Goal: Information Seeking & Learning: Learn about a topic

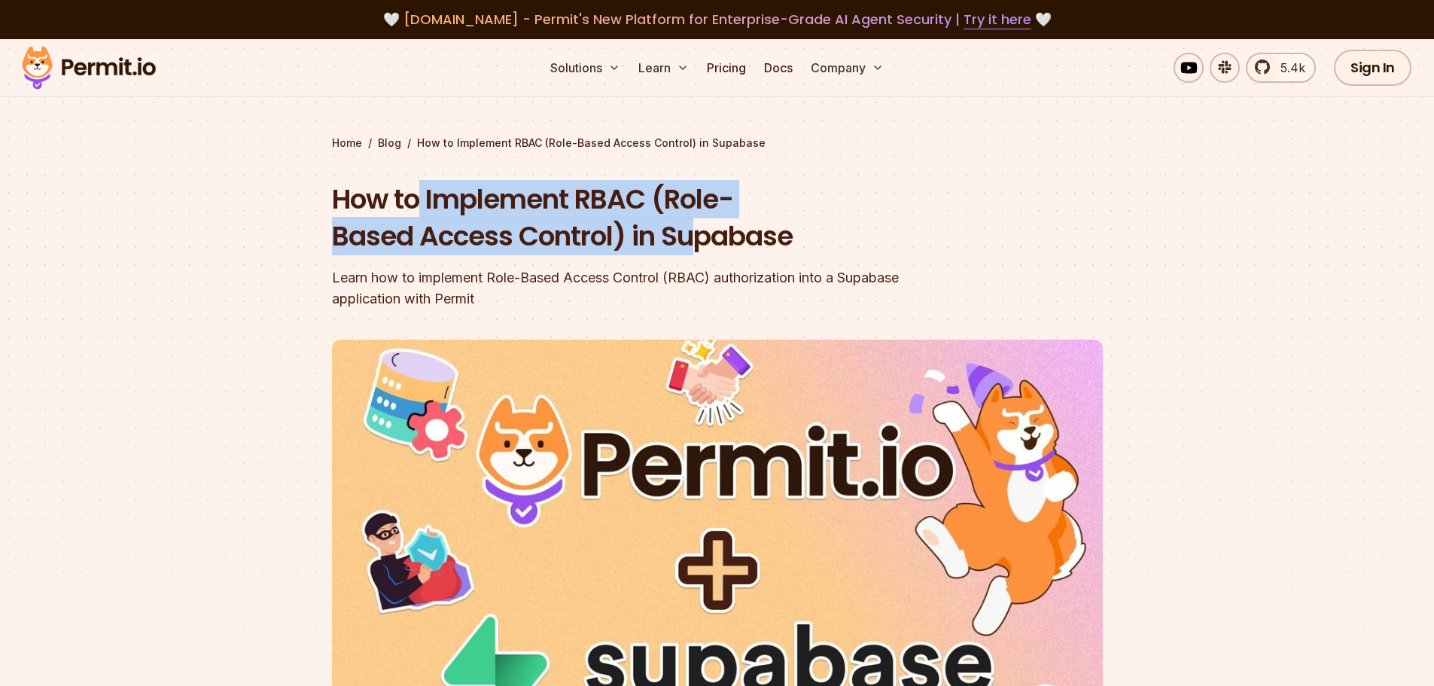
drag, startPoint x: 431, startPoint y: 178, endPoint x: 728, endPoint y: 257, distance: 307.5
click at [728, 257] on div "Home / Blog / How to Implement RBAC (Role-Based Access Control) in Supabase How…" at bounding box center [717, 495] width 771 height 718
click at [730, 255] on div "How to Implement RBAC (Role-Based Access Control) in Supabase Learn how to impl…" at bounding box center [621, 245] width 578 height 129
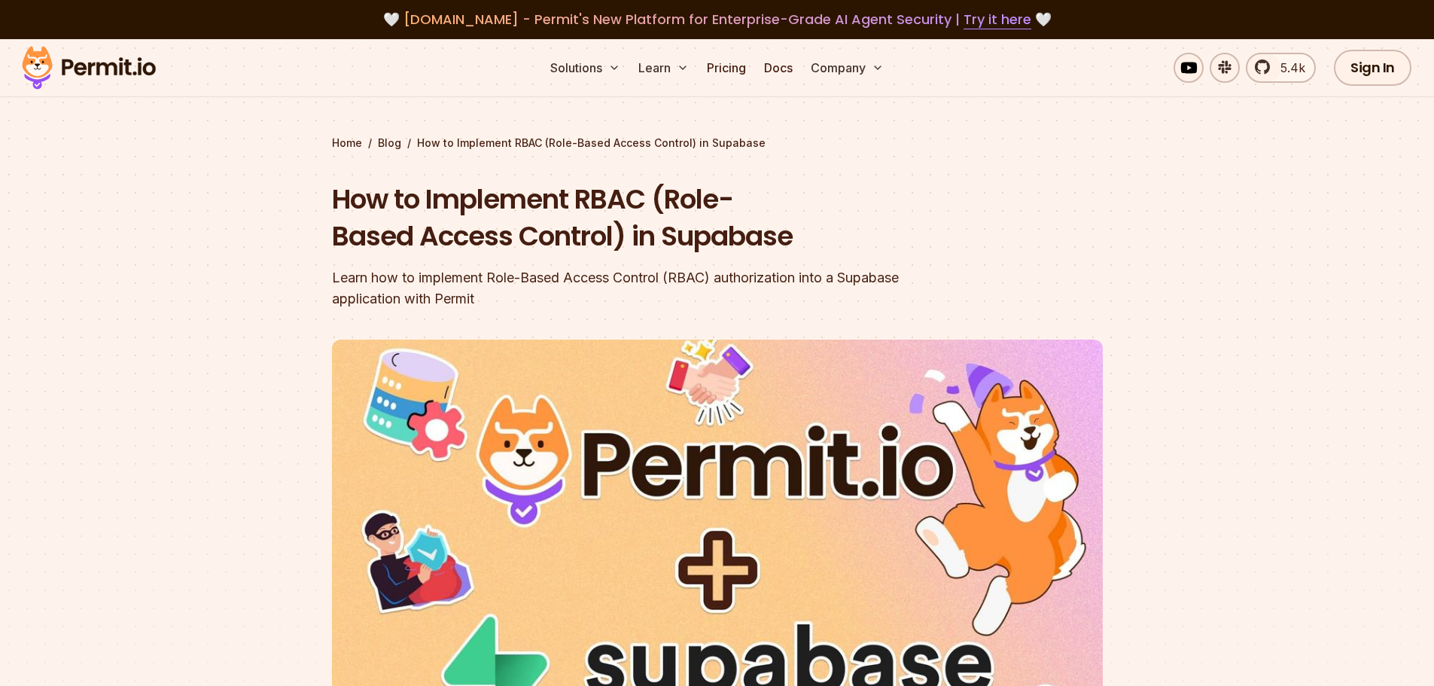
click at [346, 196] on h1 "How to Implement RBAC (Role-Based Access Control) in Supabase" at bounding box center [621, 218] width 578 height 75
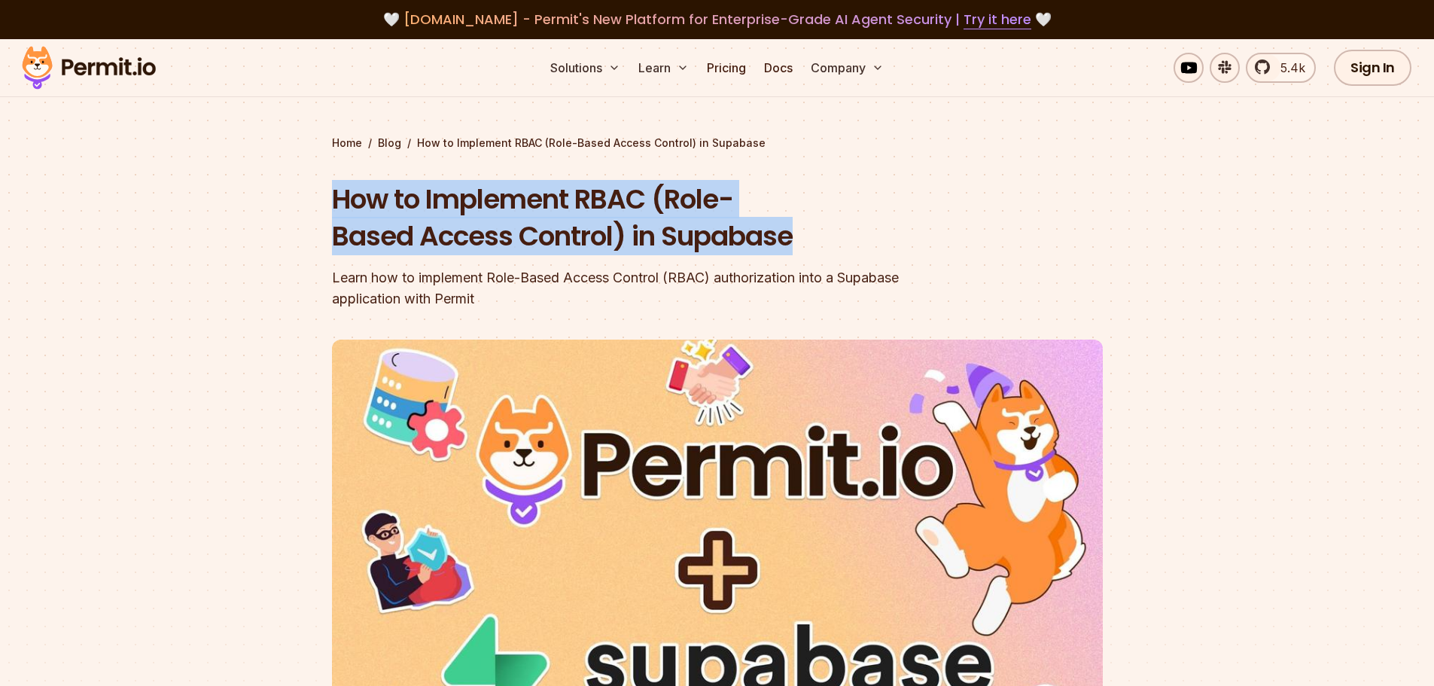
drag, startPoint x: 346, startPoint y: 196, endPoint x: 720, endPoint y: 242, distance: 376.2
click at [720, 242] on h1 "How to Implement RBAC (Role-Based Access Control) in Supabase" at bounding box center [621, 218] width 578 height 75
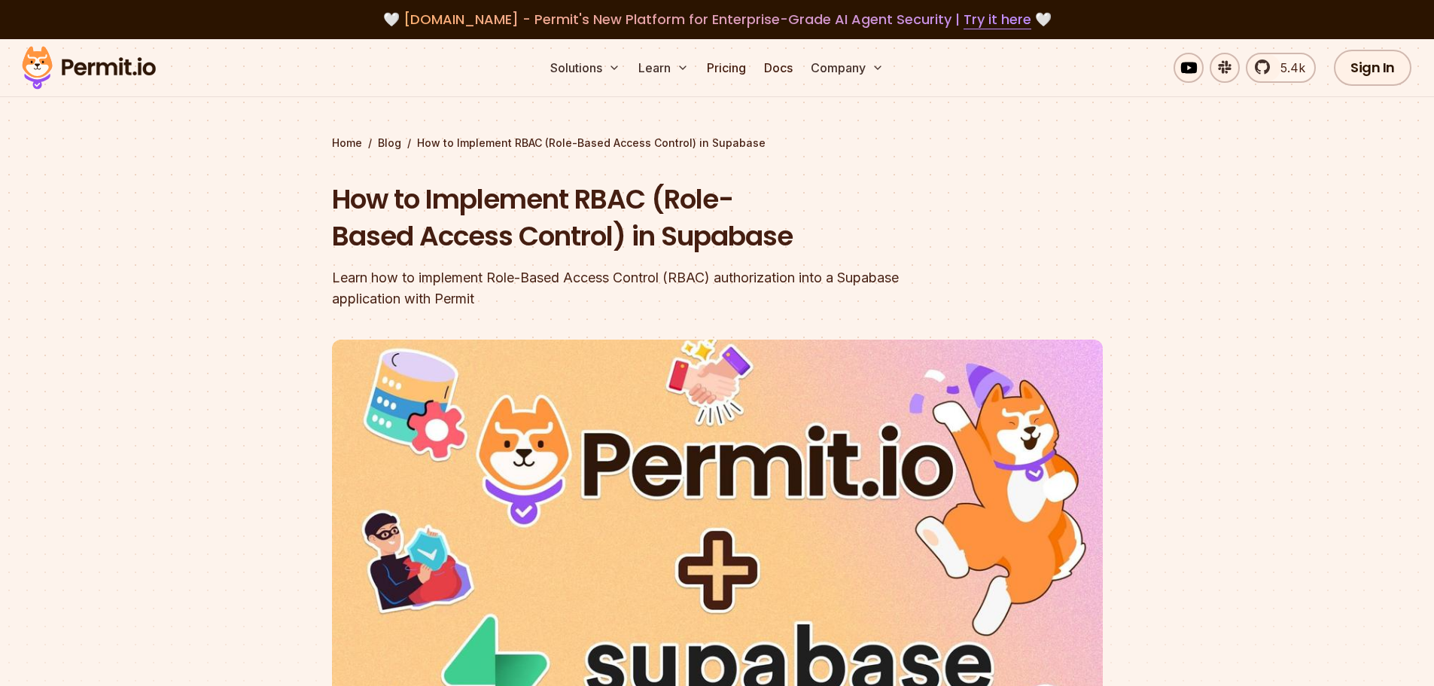
click at [339, 279] on div "Learn how to implement Role-Based Access Control (RBAC) authorization into a Su…" at bounding box center [621, 288] width 578 height 42
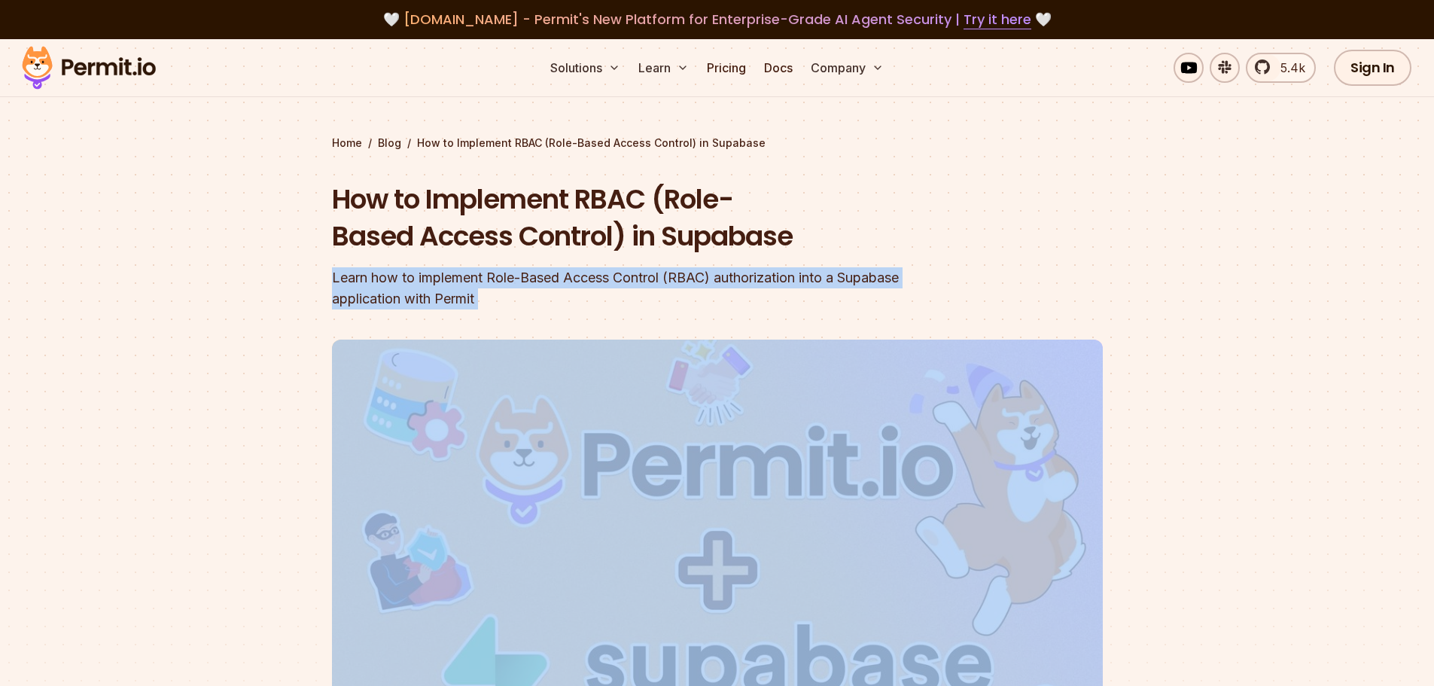
drag, startPoint x: 339, startPoint y: 279, endPoint x: 596, endPoint y: 309, distance: 259.2
click at [596, 309] on header "How to Implement RBAC (Role-Based Access Control) in Supabase Learn how to impl…" at bounding box center [717, 517] width 771 height 673
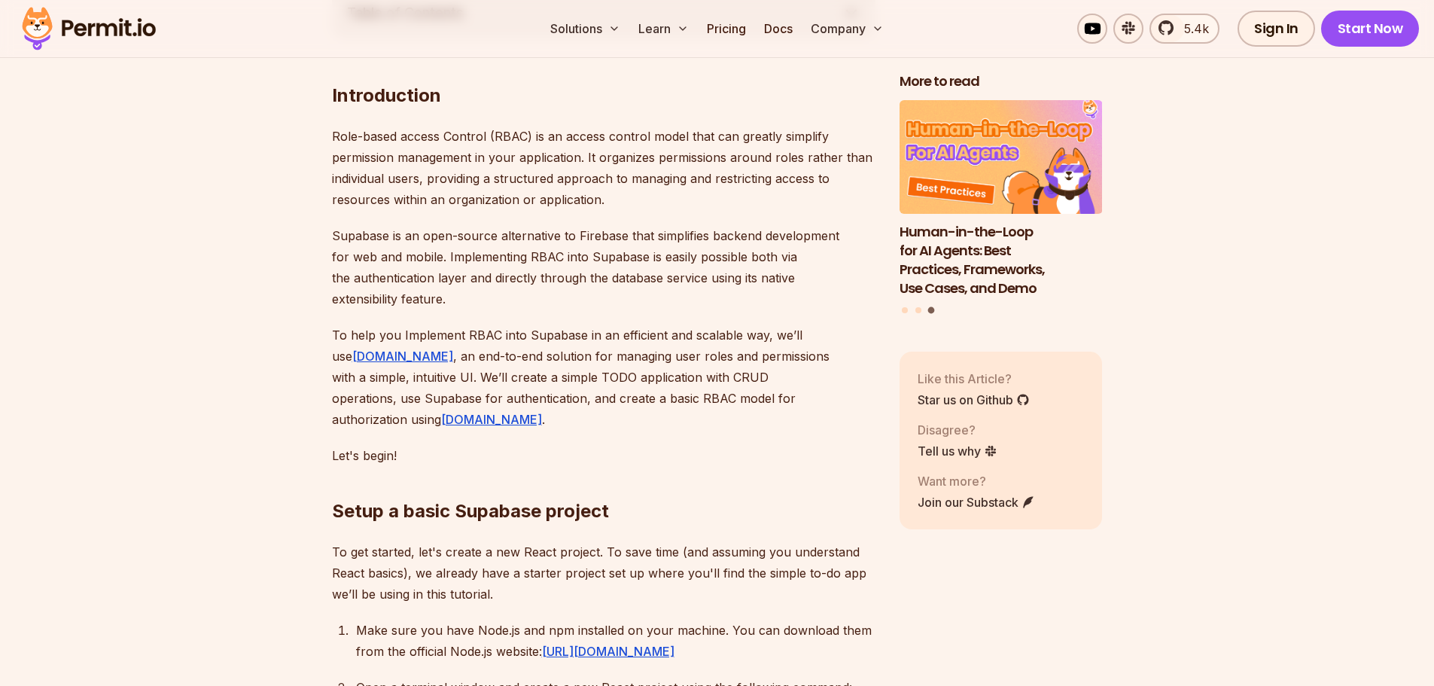
scroll to position [903, 0]
drag, startPoint x: 468, startPoint y: 139, endPoint x: 519, endPoint y: 139, distance: 52.0
click at [519, 139] on p "Role-based access Control (RBAC) is an access control model that can greatly si…" at bounding box center [604, 167] width 544 height 84
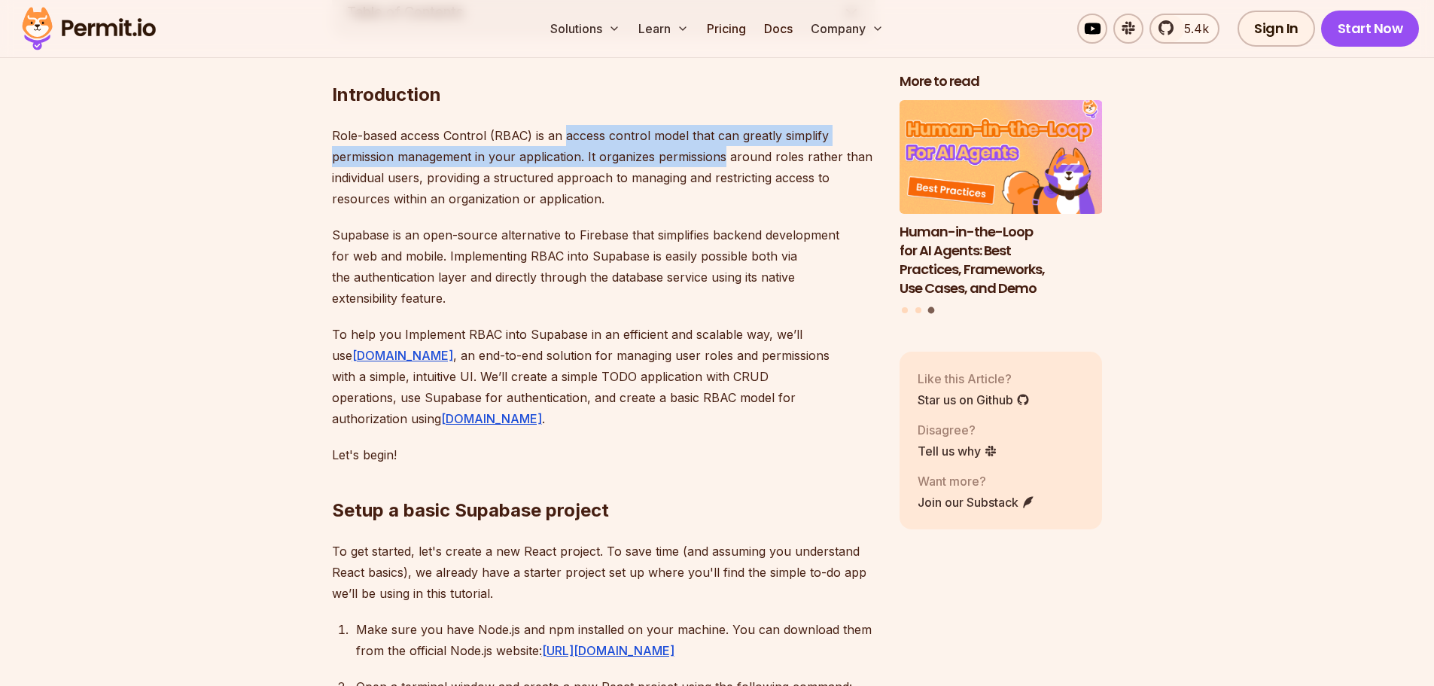
drag, startPoint x: 565, startPoint y: 137, endPoint x: 747, endPoint y: 148, distance: 181.8
click at [733, 148] on p "Role-based access Control (RBAC) is an access control model that can greatly si…" at bounding box center [604, 167] width 544 height 84
click at [753, 136] on p "Role-based access Control (RBAC) is an access control model that can greatly si…" at bounding box center [604, 167] width 544 height 84
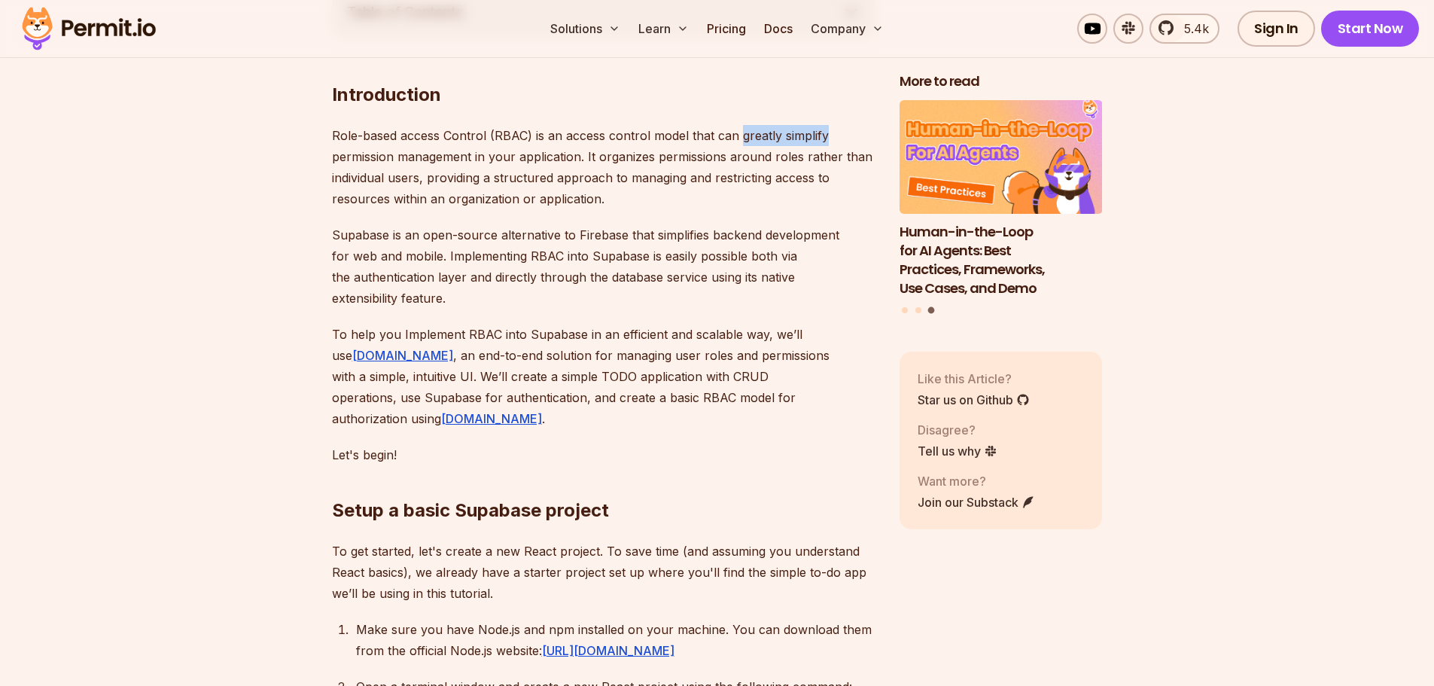
drag, startPoint x: 753, startPoint y: 136, endPoint x: 811, endPoint y: 136, distance: 58.0
click at [811, 136] on p "Role-based access Control (RBAC) is an access control model that can greatly si…" at bounding box center [604, 167] width 544 height 84
click at [372, 146] on p "Role-based access Control (RBAC) is an access control model that can greatly si…" at bounding box center [604, 167] width 544 height 84
drag, startPoint x: 372, startPoint y: 146, endPoint x: 562, endPoint y: 152, distance: 190.6
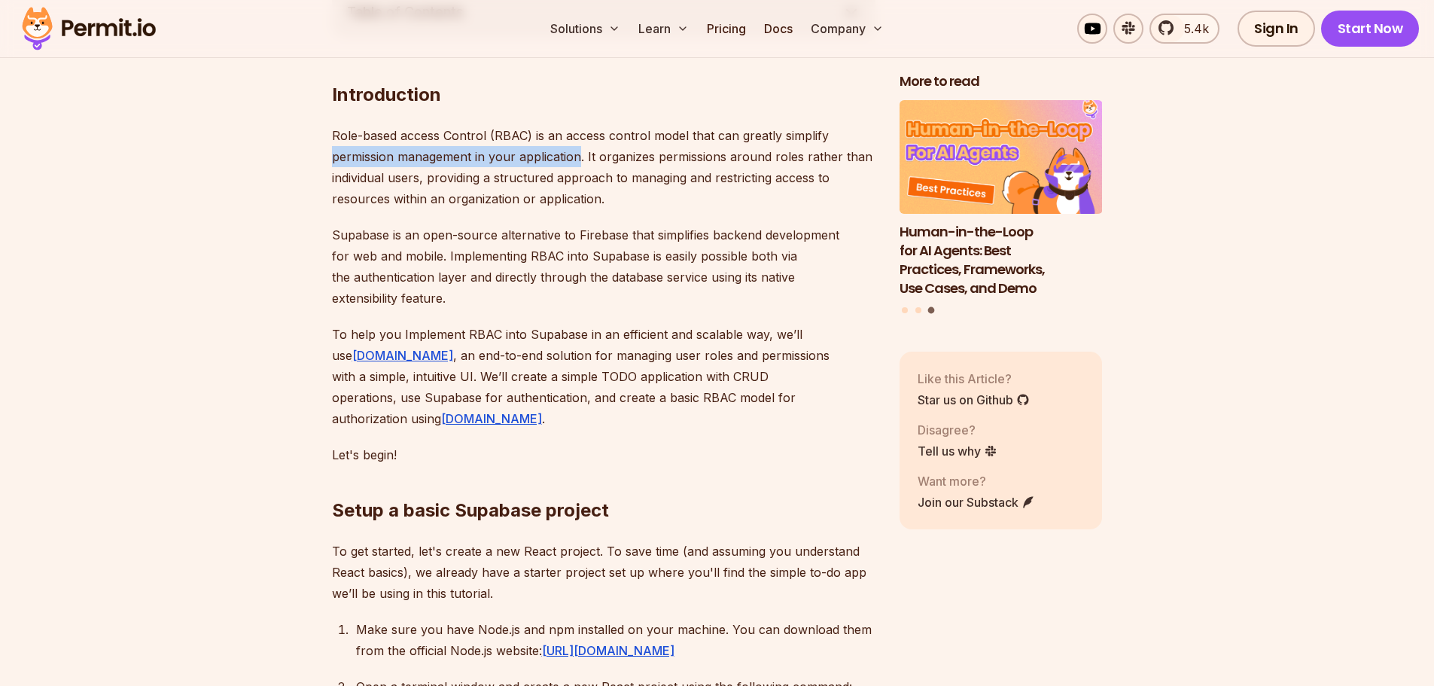
click at [562, 152] on p "Role-based access Control (RBAC) is an access control model that can greatly si…" at bounding box center [604, 167] width 544 height 84
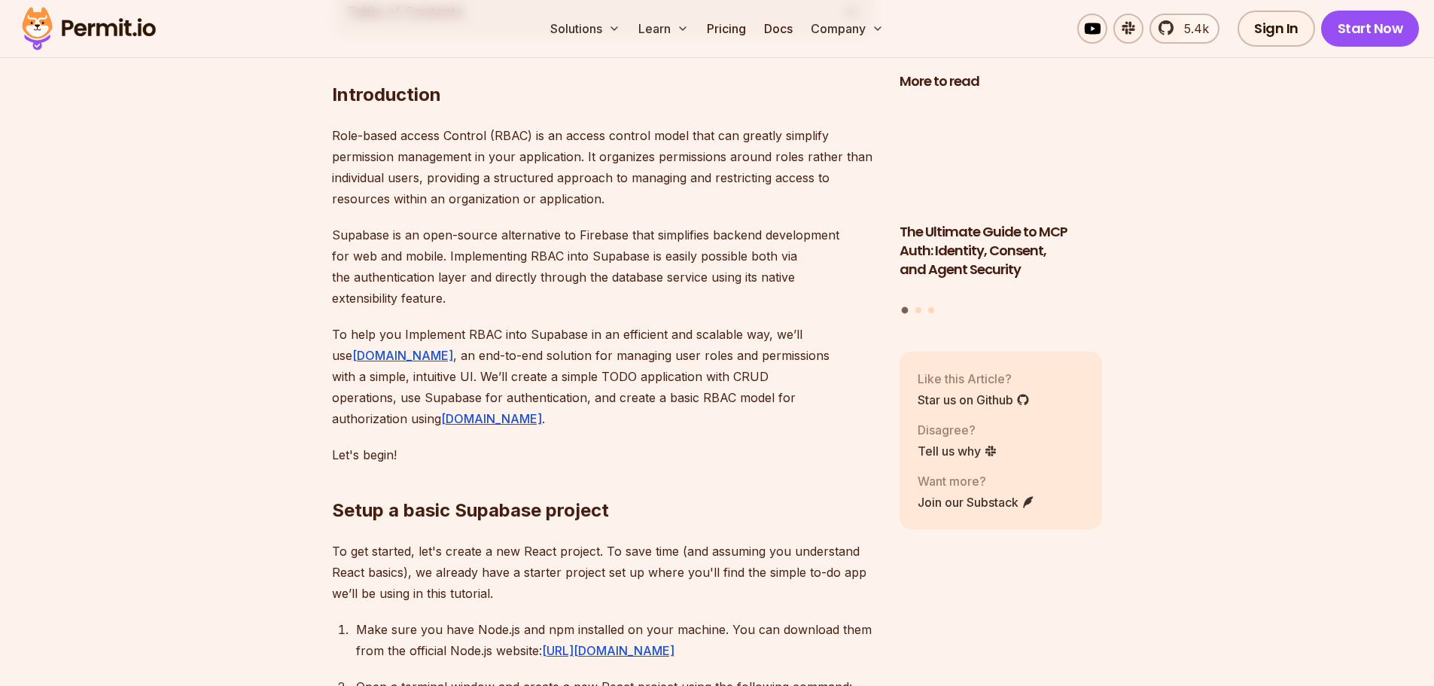
click at [598, 156] on p "Role-based access Control (RBAC) is an access control model that can greatly si…" at bounding box center [604, 167] width 544 height 84
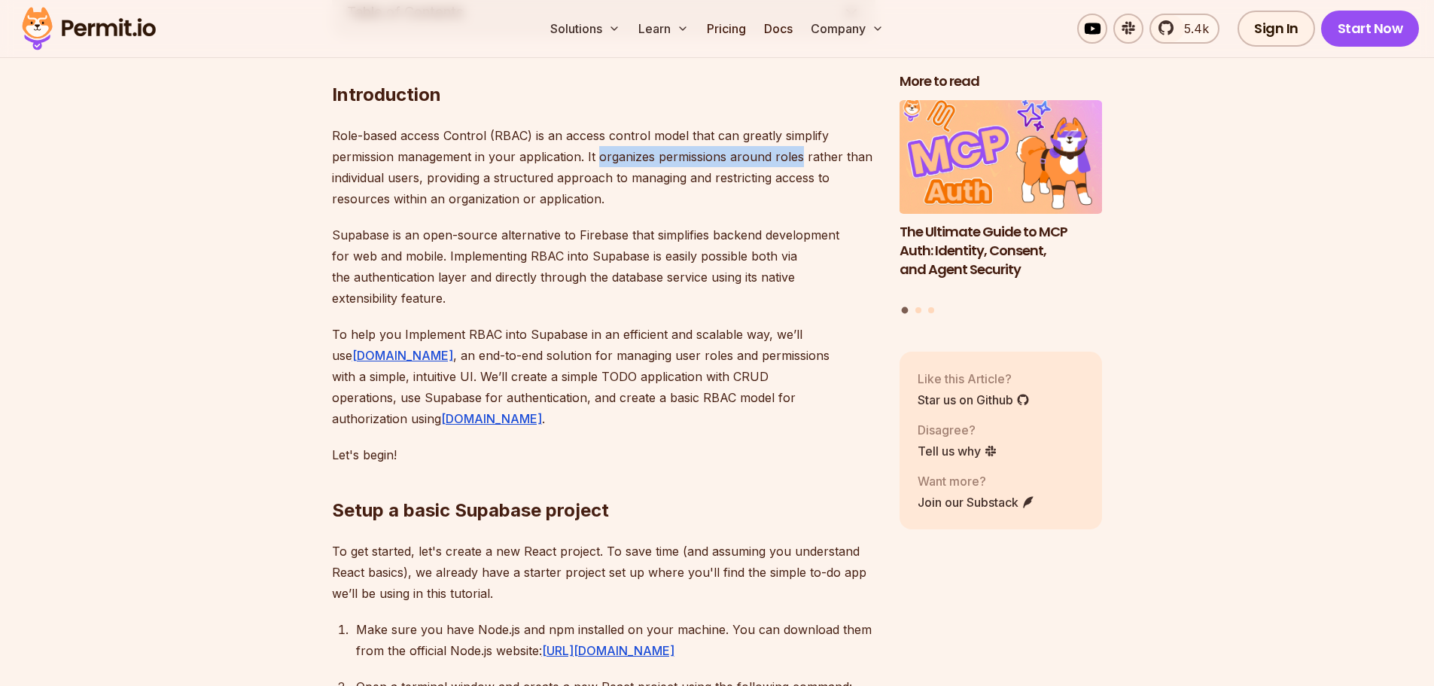
drag, startPoint x: 598, startPoint y: 156, endPoint x: 794, endPoint y: 160, distance: 196.5
click at [794, 160] on p "Role-based access Control (RBAC) is an access control model that can greatly si…" at bounding box center [604, 167] width 544 height 84
drag, startPoint x: 348, startPoint y: 175, endPoint x: 452, endPoint y: 181, distance: 104.0
click at [452, 181] on p "Role-based access Control (RBAC) is an access control model that can greatly si…" at bounding box center [604, 167] width 544 height 84
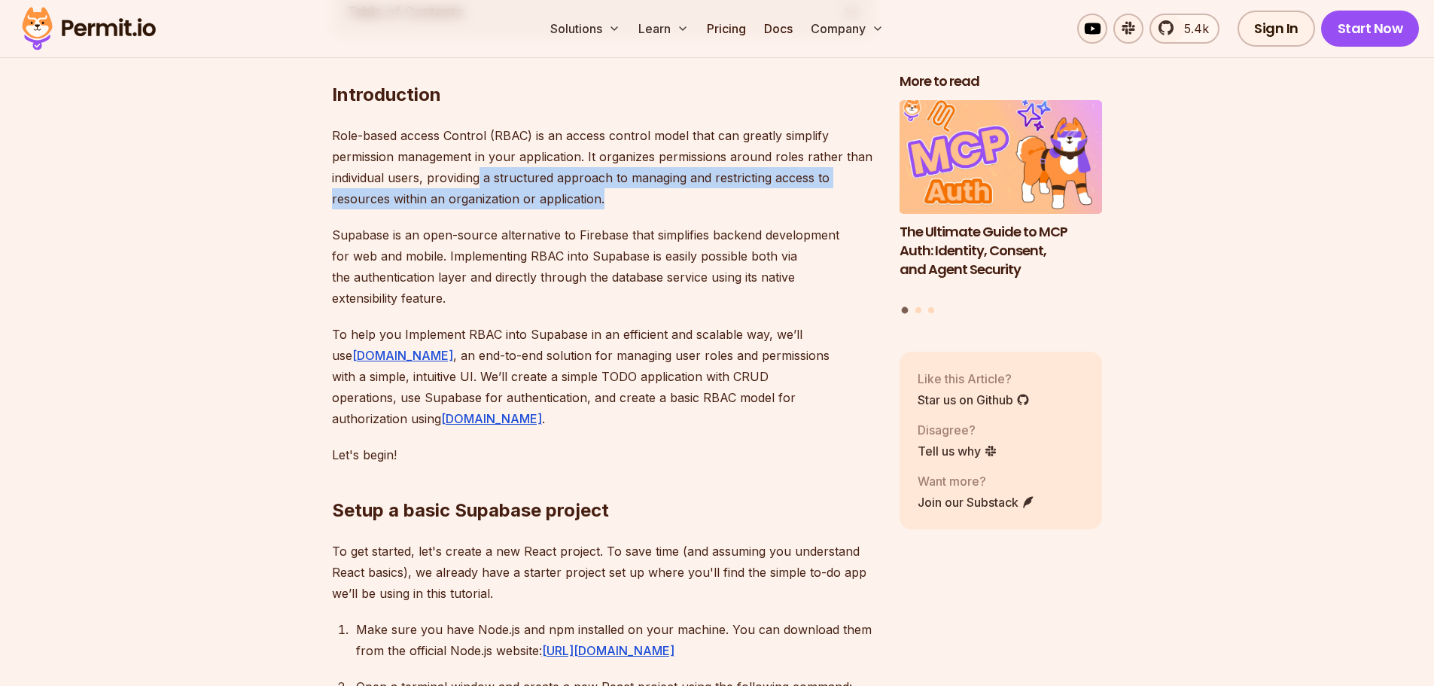
drag, startPoint x: 524, startPoint y: 182, endPoint x: 688, endPoint y: 190, distance: 164.3
click at [687, 190] on p "Role-based access Control (RBAC) is an access control model that can greatly si…" at bounding box center [604, 167] width 544 height 84
click at [512, 201] on p "Role-based access Control (RBAC) is an access control model that can greatly si…" at bounding box center [604, 167] width 544 height 84
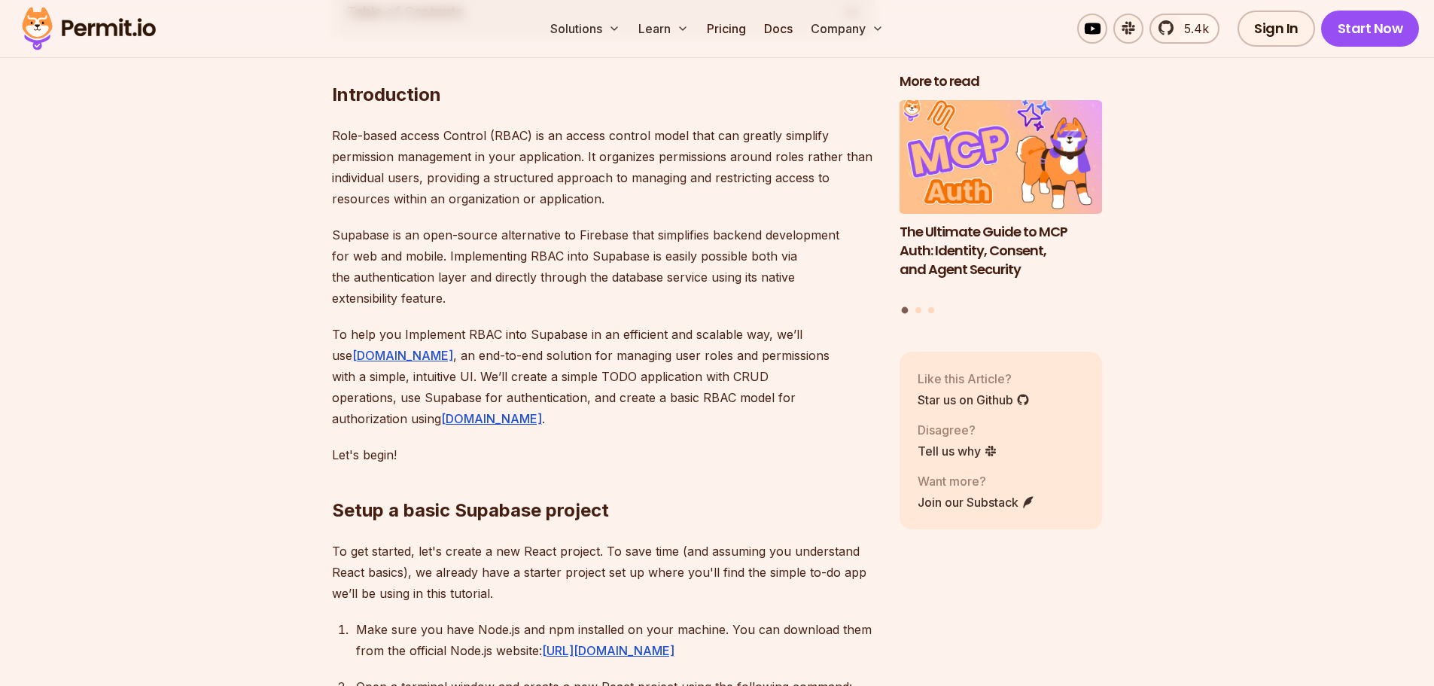
drag, startPoint x: 346, startPoint y: 218, endPoint x: 517, endPoint y: 219, distance: 170.9
click at [340, 333] on p "To help you Implement RBAC into Supabase in an efficient and scalable way, we’l…" at bounding box center [604, 376] width 544 height 105
drag, startPoint x: 340, startPoint y: 333, endPoint x: 519, endPoint y: 335, distance: 179.2
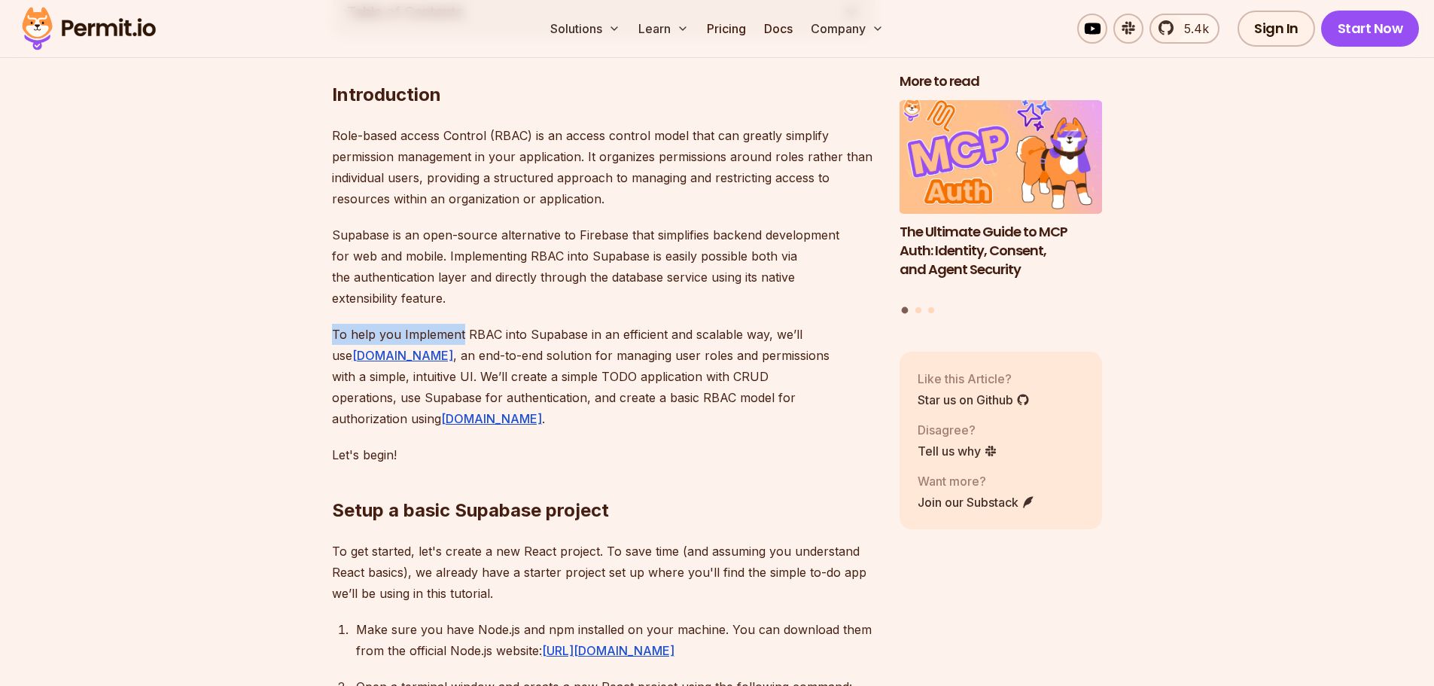
click at [462, 332] on p "To help you Implement RBAC into Supabase in an efficient and scalable way, we’l…" at bounding box center [604, 376] width 544 height 105
click at [519, 335] on p "To help you Implement RBAC into Supabase in an efficient and scalable way, we’l…" at bounding box center [604, 376] width 544 height 105
drag, startPoint x: 519, startPoint y: 335, endPoint x: 596, endPoint y: 330, distance: 76.2
click at [596, 330] on p "To help you Implement RBAC into Supabase in an efficient and scalable way, we’l…" at bounding box center [604, 376] width 544 height 105
click at [677, 337] on p "To help you Implement RBAC into Supabase in an efficient and scalable way, we’l…" at bounding box center [604, 376] width 544 height 105
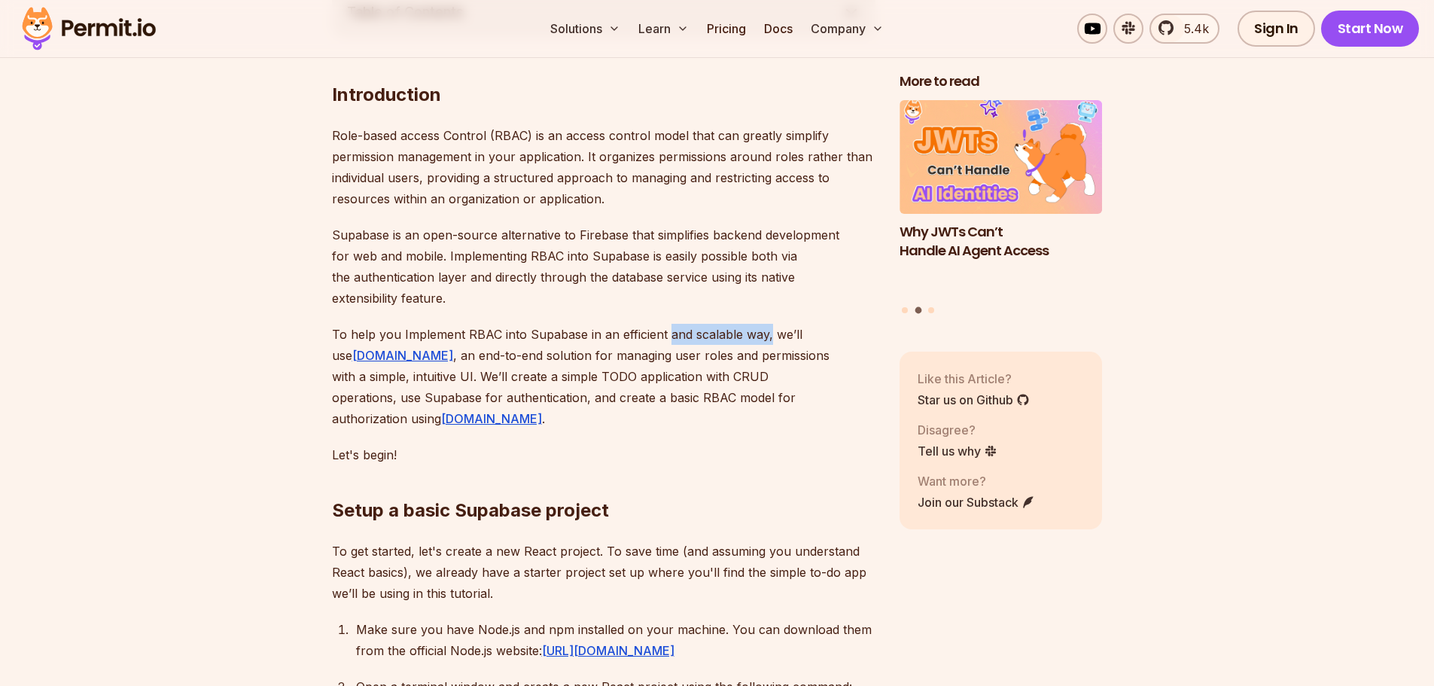
drag, startPoint x: 677, startPoint y: 337, endPoint x: 762, endPoint y: 334, distance: 85.1
click at [762, 334] on p "To help you Implement RBAC into Supabase in an efficient and scalable way, we’l…" at bounding box center [604, 376] width 544 height 105
click at [425, 360] on p "To help you Implement RBAC into Supabase in an efficient and scalable way, we’l…" at bounding box center [604, 376] width 544 height 105
drag, startPoint x: 425, startPoint y: 360, endPoint x: 486, endPoint y: 355, distance: 60.5
click at [486, 355] on p "To help you Implement RBAC into Supabase in an efficient and scalable way, we’l…" at bounding box center [604, 376] width 544 height 105
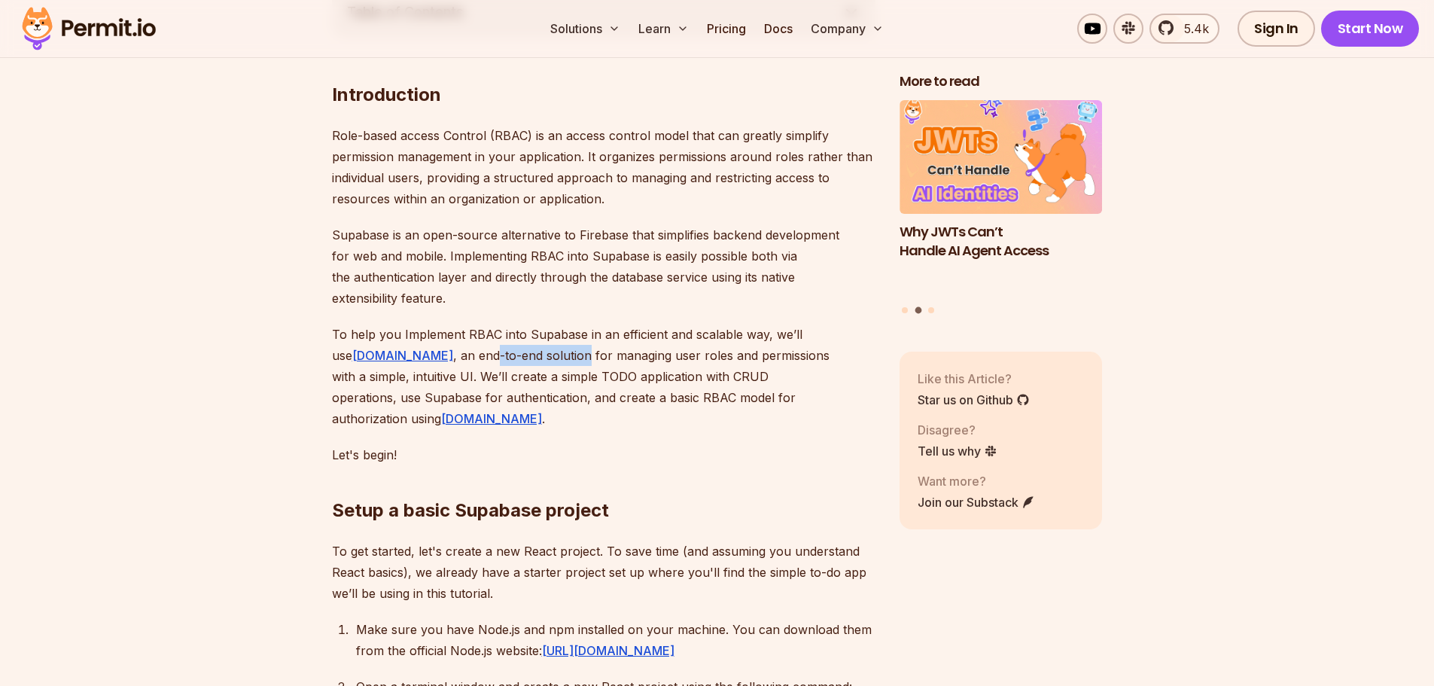
click at [500, 355] on p "To help you Implement RBAC into Supabase in an efficient and scalable way, we’l…" at bounding box center [604, 376] width 544 height 105
drag, startPoint x: 500, startPoint y: 355, endPoint x: 665, endPoint y: 357, distance: 164.9
click at [669, 361] on p "To help you Implement RBAC into Supabase in an efficient and scalable way, we’l…" at bounding box center [604, 376] width 544 height 105
click at [729, 361] on p "To help you Implement RBAC into Supabase in an efficient and scalable way, we’l…" at bounding box center [604, 376] width 544 height 105
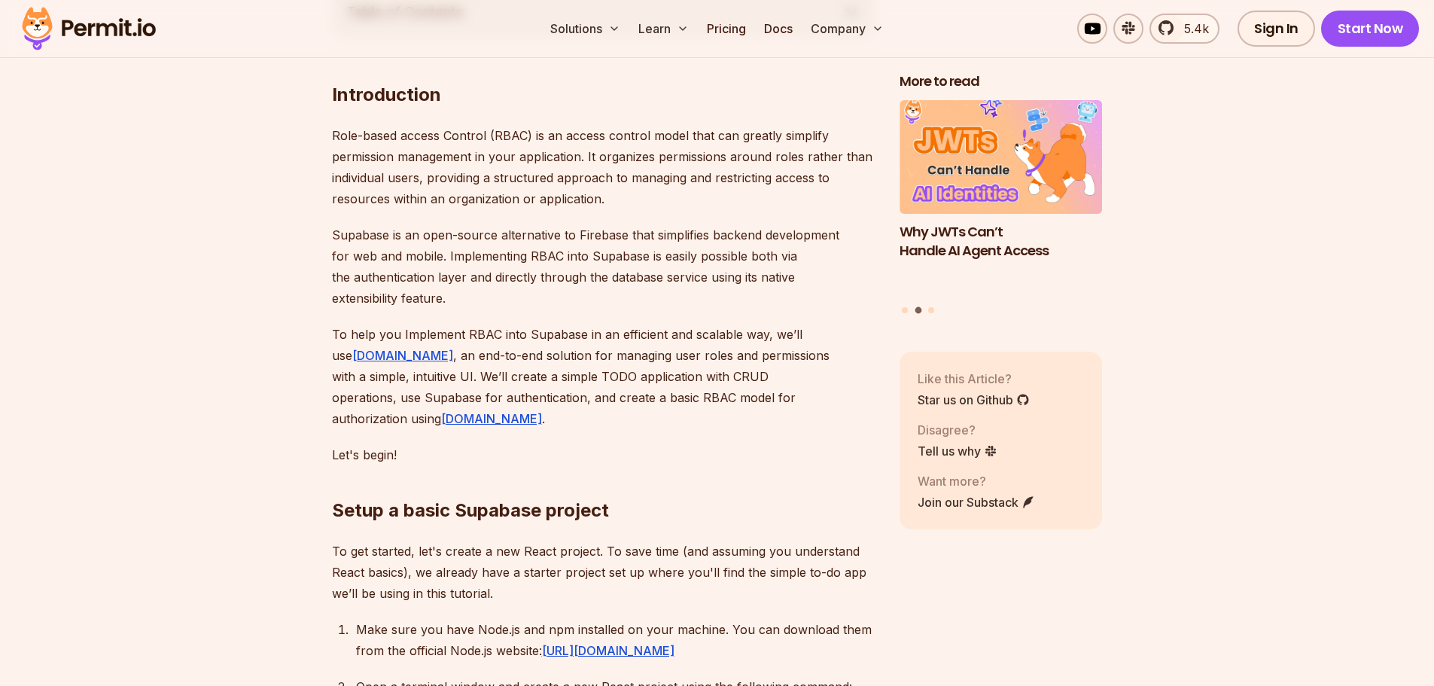
click at [784, 360] on p "To help you Implement RBAC into Supabase in an efficient and scalable way, we’l…" at bounding box center [604, 376] width 544 height 105
drag, startPoint x: 784, startPoint y: 360, endPoint x: 807, endPoint y: 358, distance: 23.4
click at [807, 358] on p "To help you Implement RBAC into Supabase in an efficient and scalable way, we’l…" at bounding box center [604, 376] width 544 height 105
click at [349, 381] on p "To help you Implement RBAC into Supabase in an efficient and scalable way, we’l…" at bounding box center [604, 376] width 544 height 105
drag, startPoint x: 349, startPoint y: 381, endPoint x: 374, endPoint y: 377, distance: 25.1
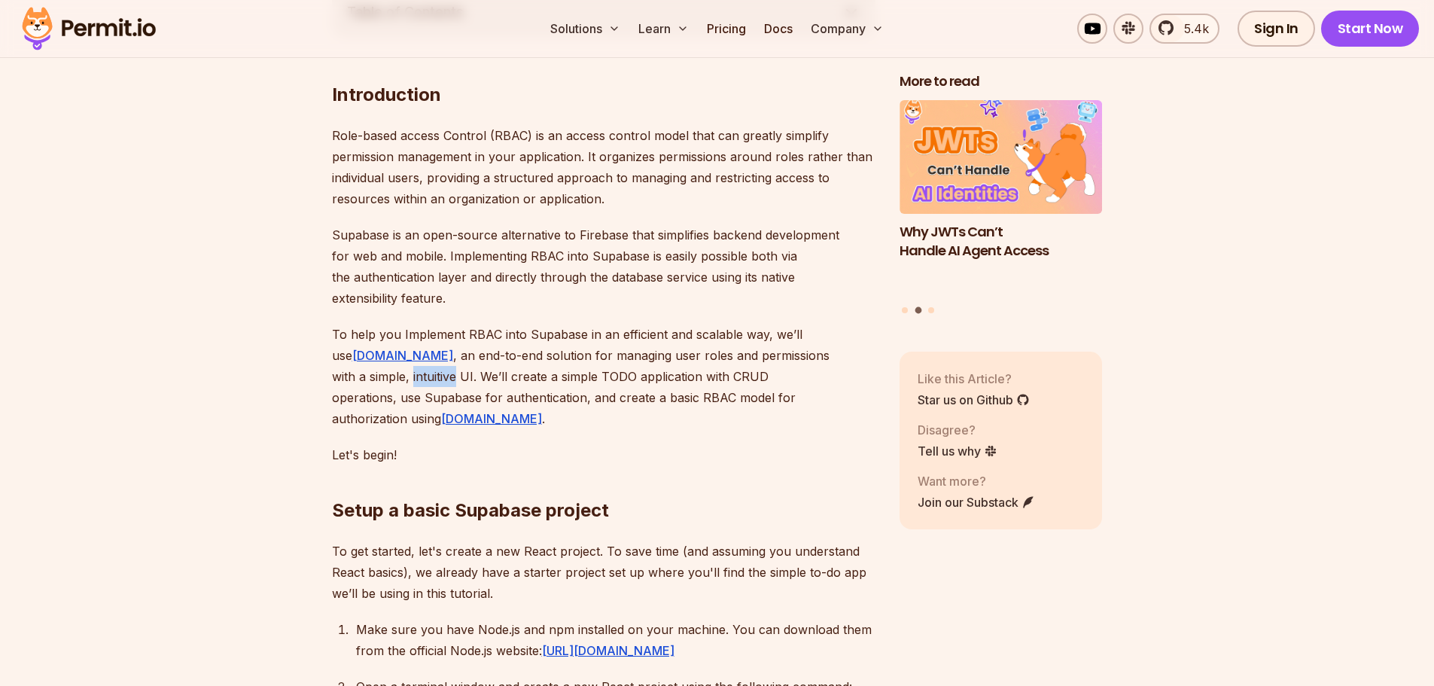
click at [367, 378] on p "To help you Implement RBAC into Supabase in an efficient and scalable way, we’l…" at bounding box center [604, 376] width 544 height 105
click at [390, 374] on p "To help you Implement RBAC into Supabase in an efficient and scalable way, we’l…" at bounding box center [604, 376] width 544 height 105
drag, startPoint x: 390, startPoint y: 374, endPoint x: 547, endPoint y: 369, distance: 157.4
click at [547, 369] on p "To help you Implement RBAC into Supabase in an efficient and scalable way, we’l…" at bounding box center [604, 376] width 544 height 105
click at [629, 374] on p "To help you Implement RBAC into Supabase in an efficient and scalable way, we’l…" at bounding box center [604, 376] width 544 height 105
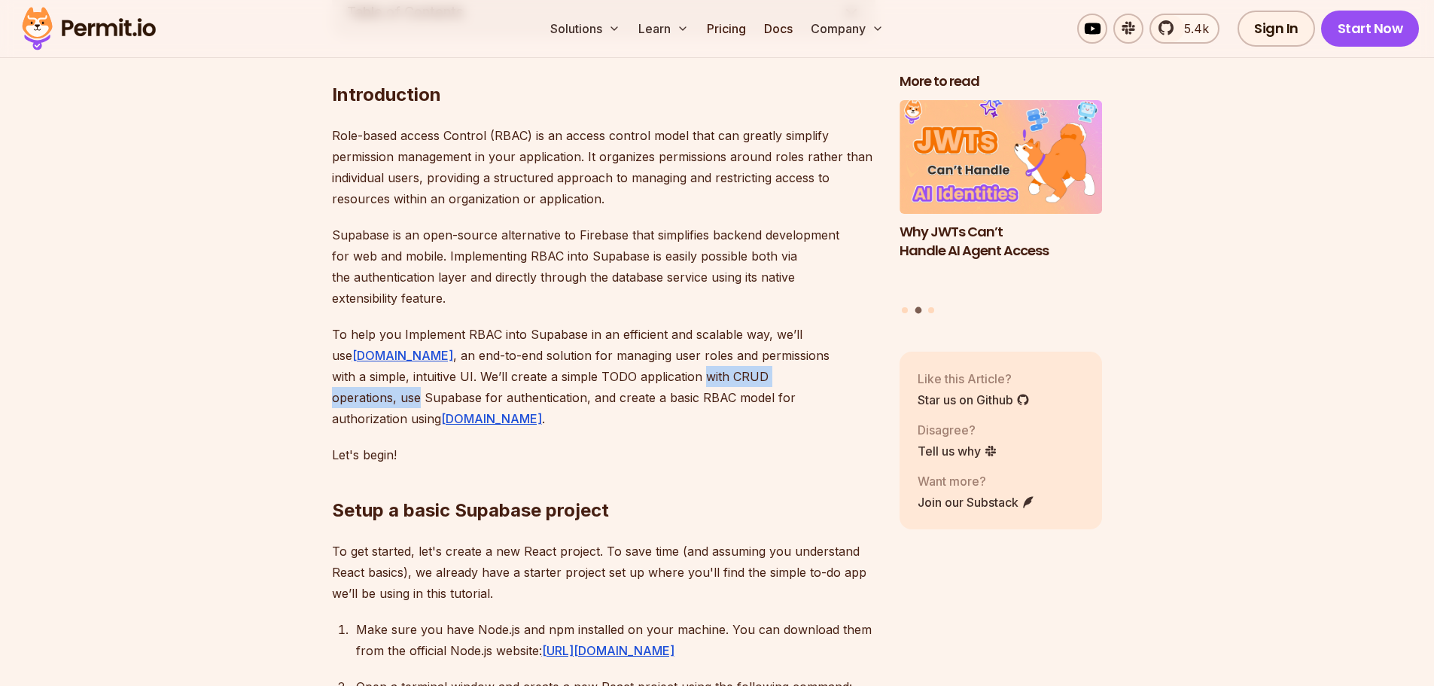
drag, startPoint x: 629, startPoint y: 374, endPoint x: 765, endPoint y: 384, distance: 136.6
click at [765, 384] on p "To help you Implement RBAC into Supabase in an efficient and scalable way, we’l…" at bounding box center [604, 376] width 544 height 105
click at [787, 373] on p "To help you Implement RBAC into Supabase in an efficient and scalable way, we’l…" at bounding box center [604, 376] width 544 height 105
drag, startPoint x: 787, startPoint y: 373, endPoint x: 834, endPoint y: 379, distance: 47.8
click at [833, 379] on p "To help you Implement RBAC into Supabase in an efficient and scalable way, we’l…" at bounding box center [604, 376] width 544 height 105
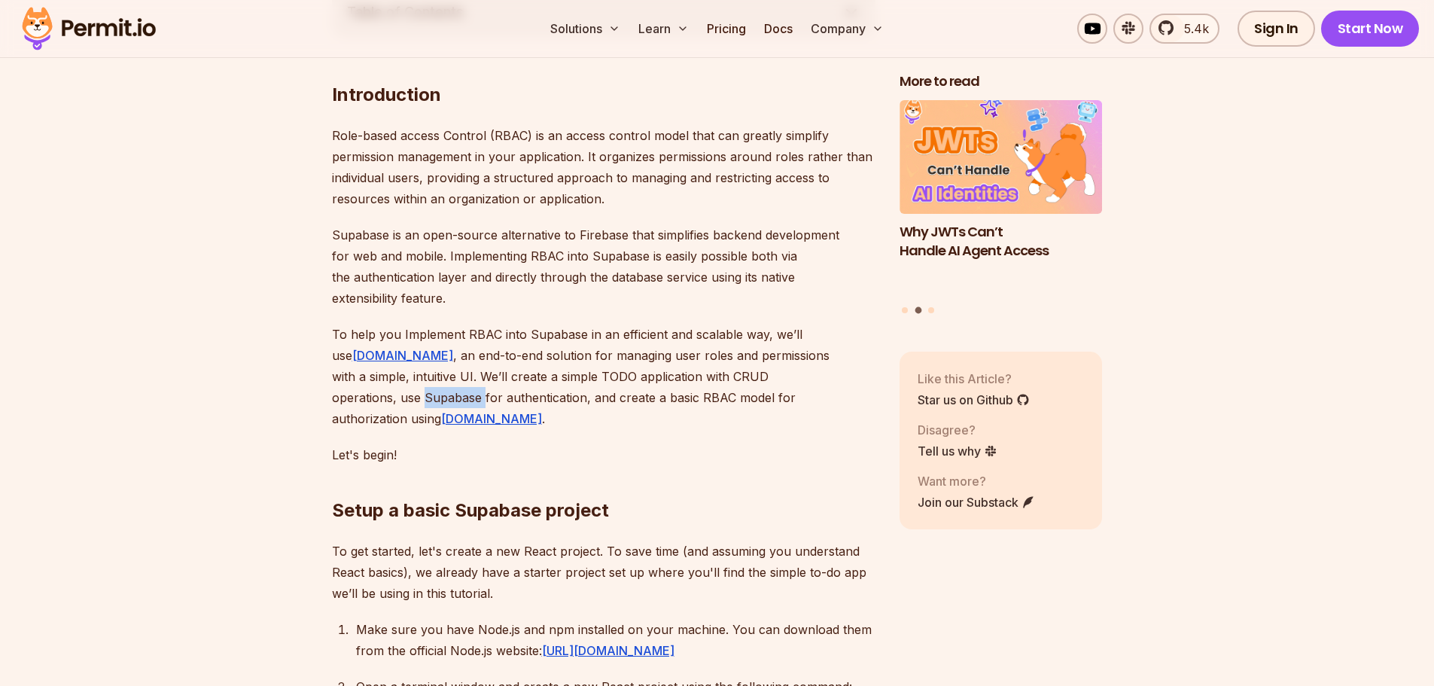
click at [834, 379] on p "To help you Implement RBAC into Supabase in an efficient and scalable way, we’l…" at bounding box center [604, 376] width 544 height 105
drag, startPoint x: 417, startPoint y: 392, endPoint x: 438, endPoint y: 394, distance: 21.2
click at [428, 392] on p "To help you Implement RBAC into Supabase in an efficient and scalable way, we’l…" at bounding box center [604, 376] width 544 height 105
drag, startPoint x: 460, startPoint y: 393, endPoint x: 565, endPoint y: 392, distance: 104.7
click at [566, 392] on p "To help you Implement RBAC into Supabase in an efficient and scalable way, we’l…" at bounding box center [604, 376] width 544 height 105
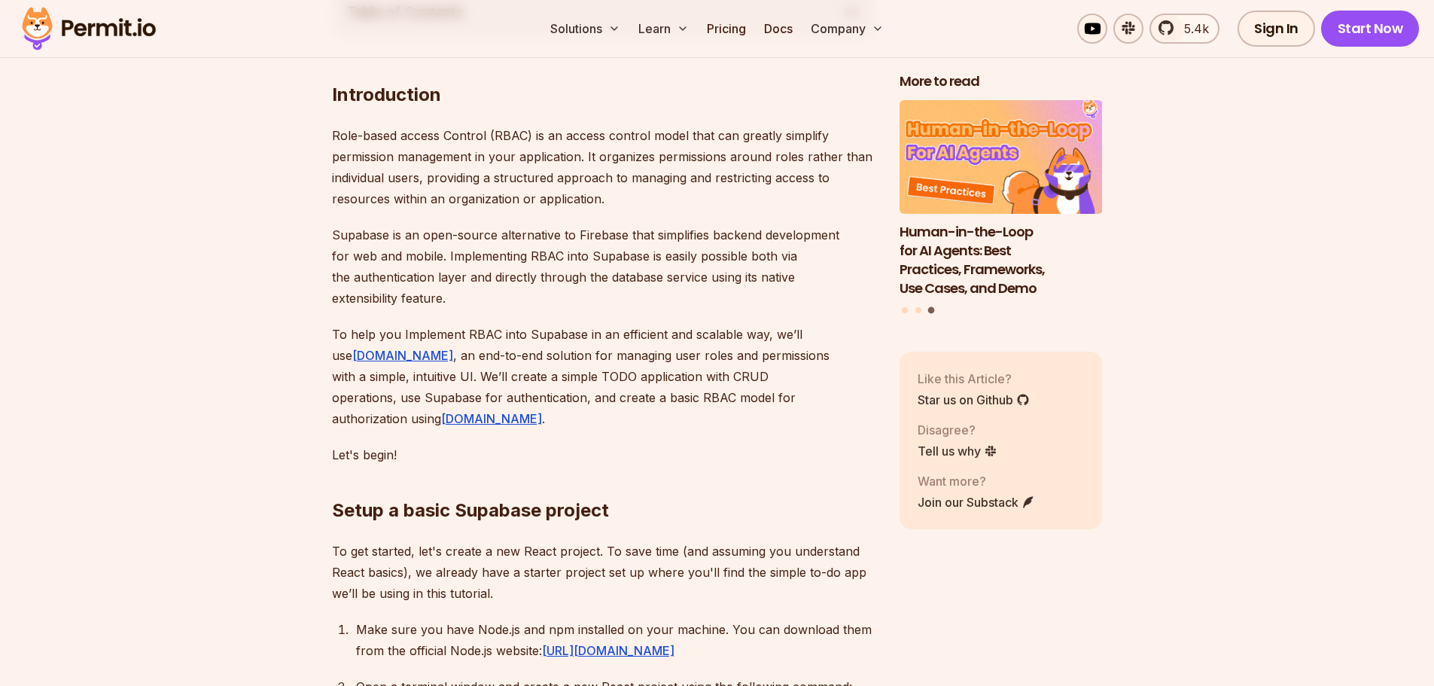
click at [579, 396] on p "To help you Implement RBAC into Supabase in an efficient and scalable way, we’l…" at bounding box center [604, 376] width 544 height 105
drag, startPoint x: 579, startPoint y: 396, endPoint x: 661, endPoint y: 396, distance: 82.1
click at [661, 396] on p "To help you Implement RBAC into Supabase in an efficient and scalable way, we’l…" at bounding box center [604, 376] width 544 height 105
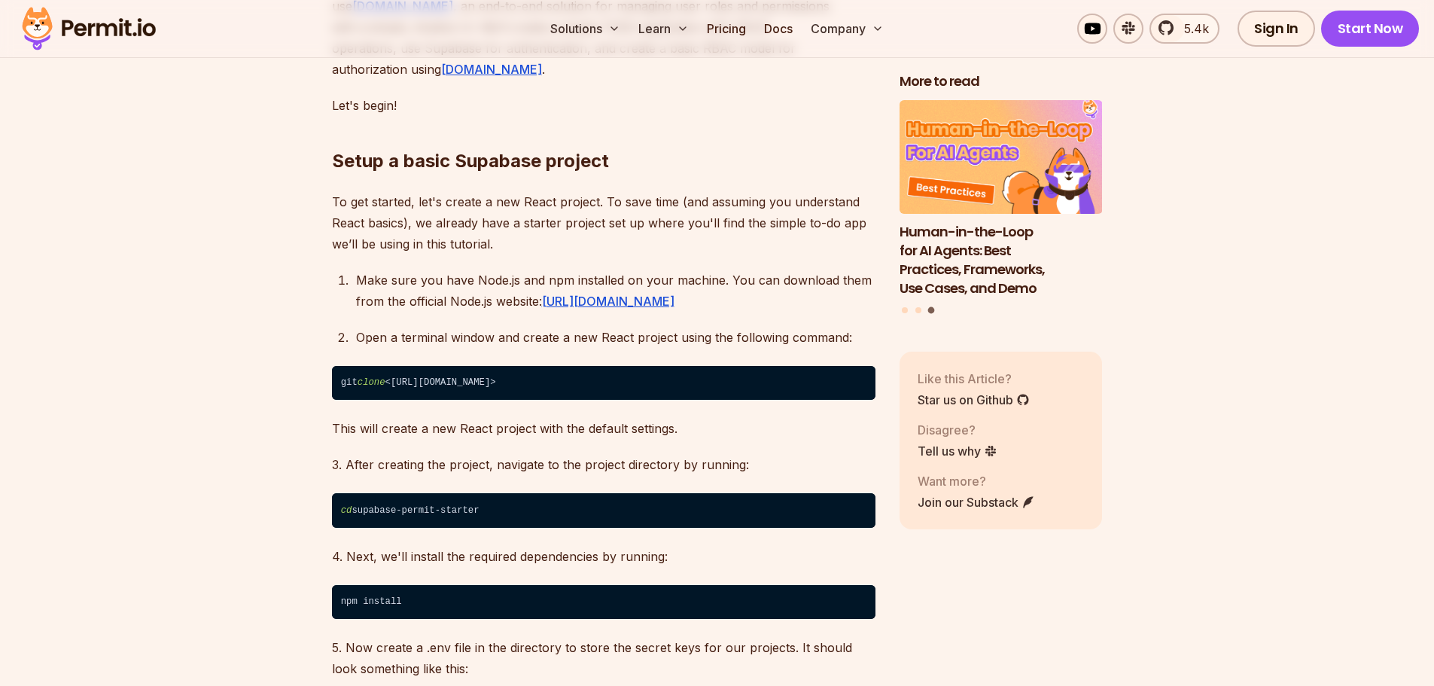
scroll to position [1280, 0]
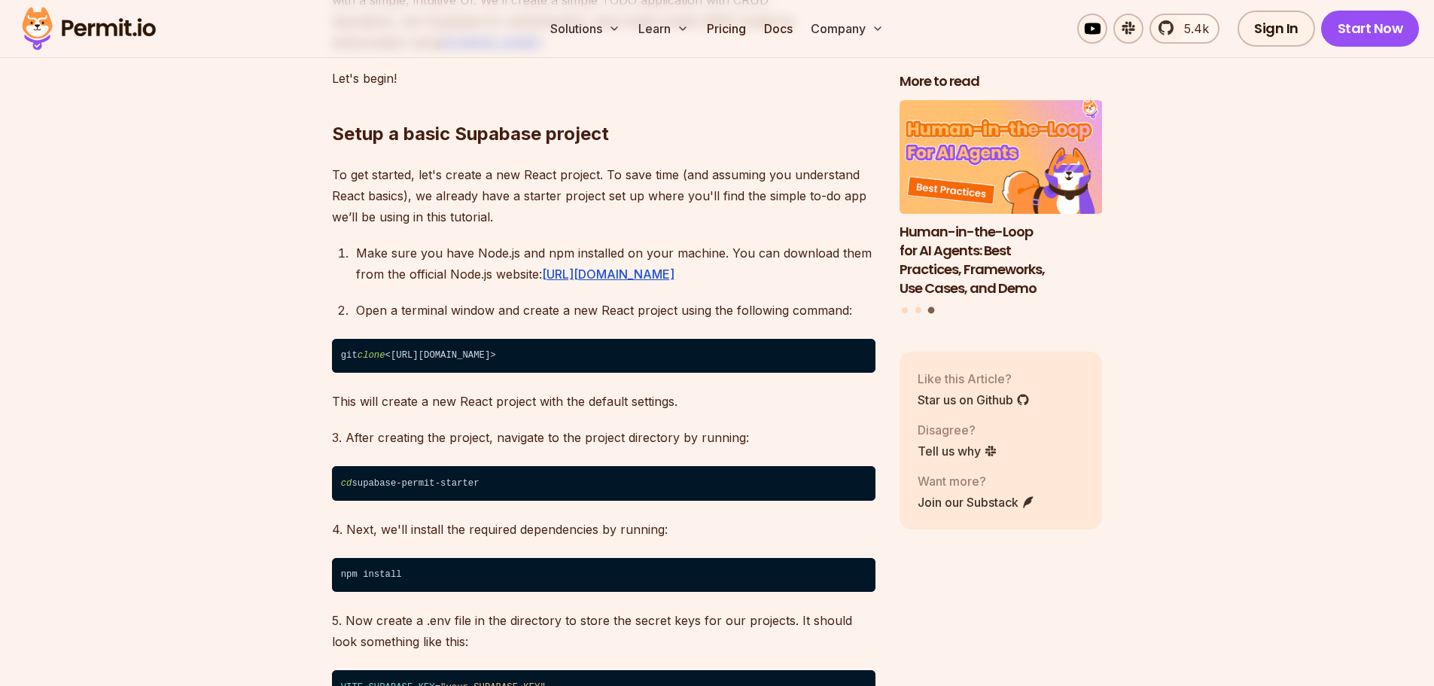
click at [369, 123] on strong "Setup a basic Supabase project" at bounding box center [470, 134] width 277 height 22
drag, startPoint x: 369, startPoint y: 108, endPoint x: 653, endPoint y: 99, distance: 284.0
click at [653, 99] on h2 "Setup a basic Supabase project" at bounding box center [604, 104] width 544 height 84
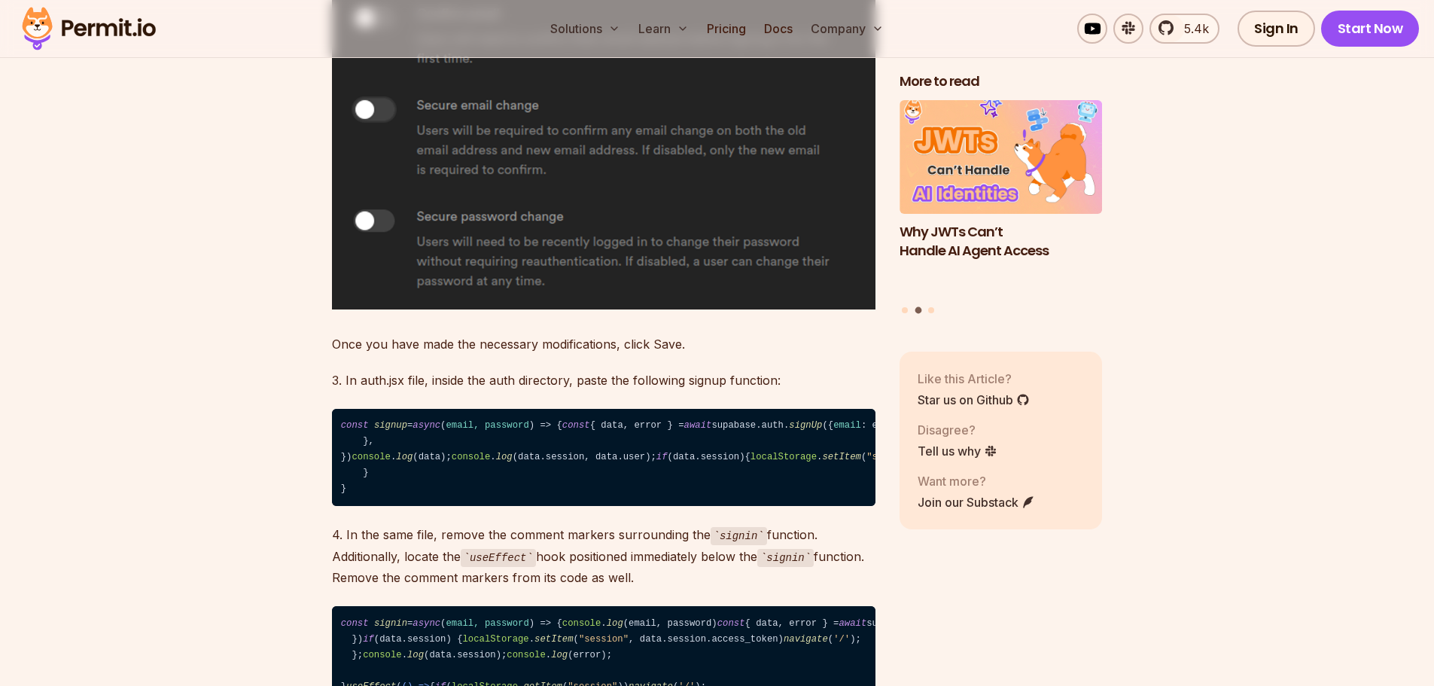
scroll to position [6400, 0]
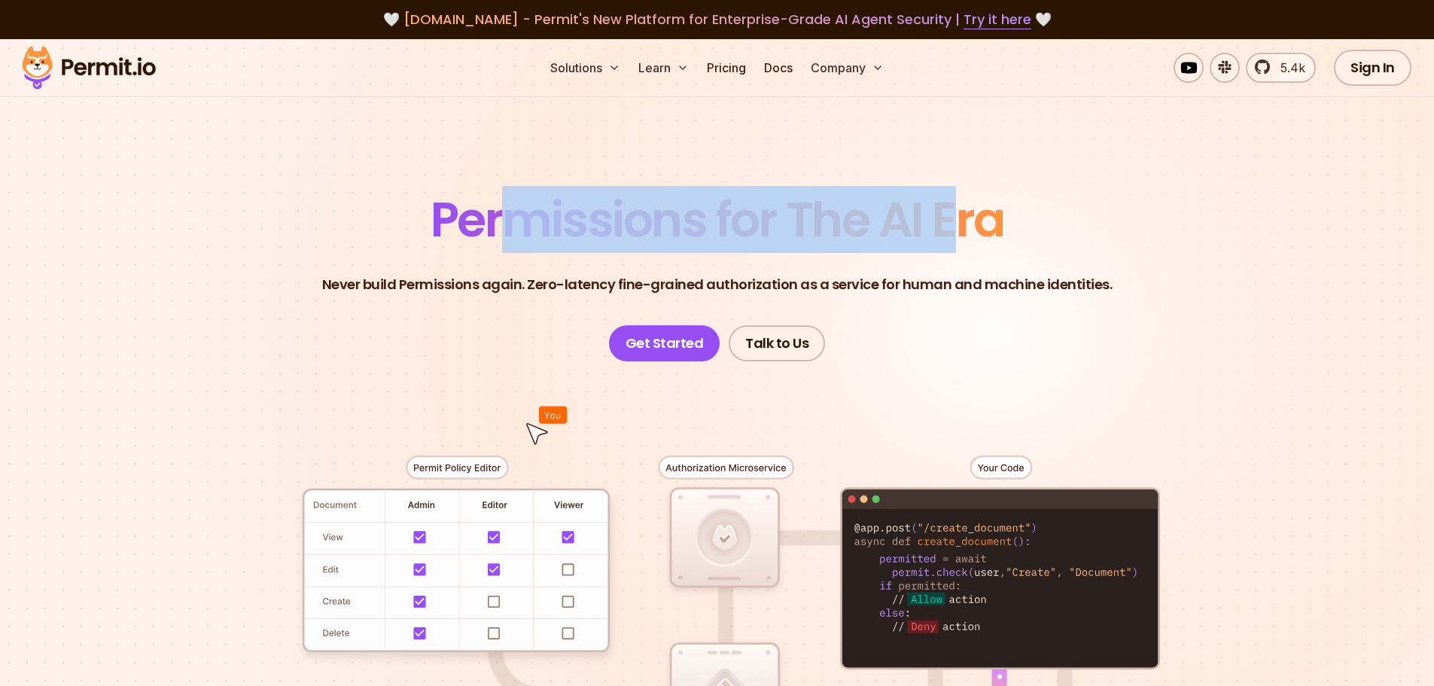
drag, startPoint x: 501, startPoint y: 221, endPoint x: 962, endPoint y: 221, distance: 461.5
click at [962, 221] on span "Permissions for The AI Era" at bounding box center [718, 219] width 574 height 67
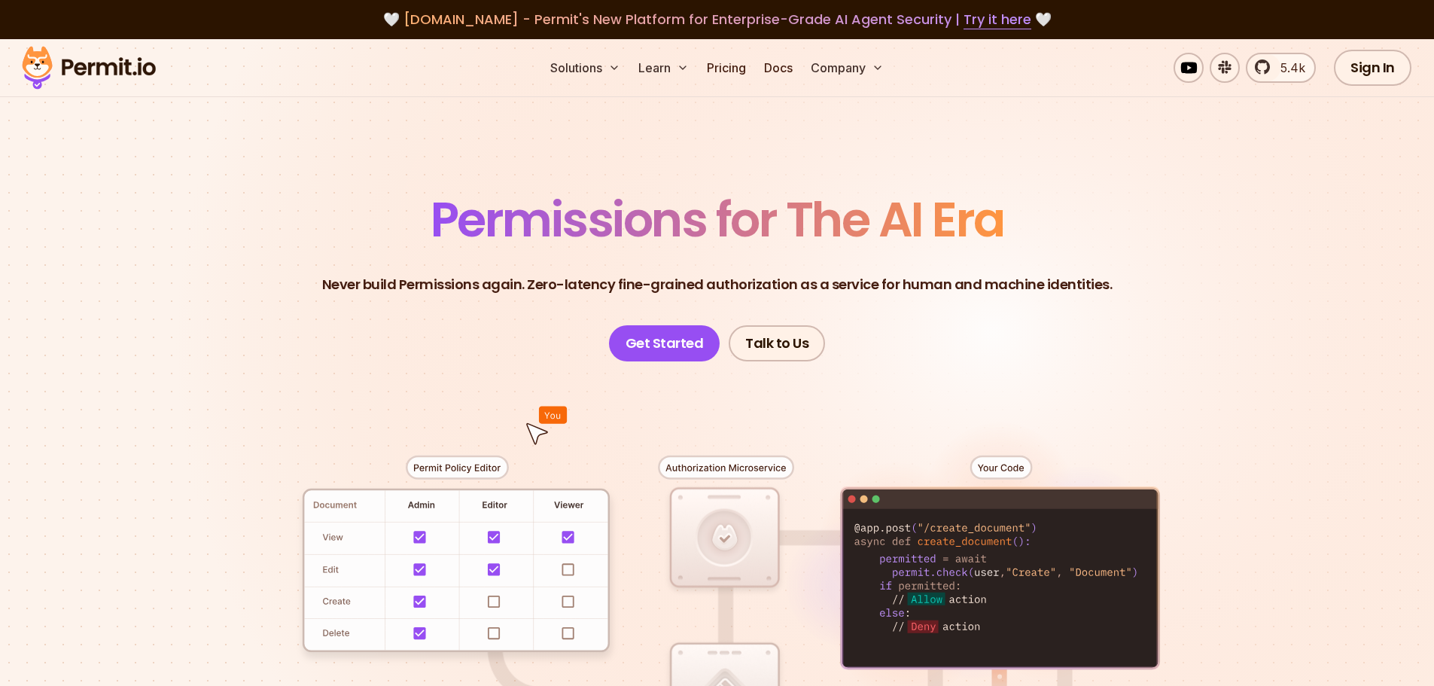
click at [998, 221] on span "Permissions for The AI Era" at bounding box center [718, 219] width 574 height 67
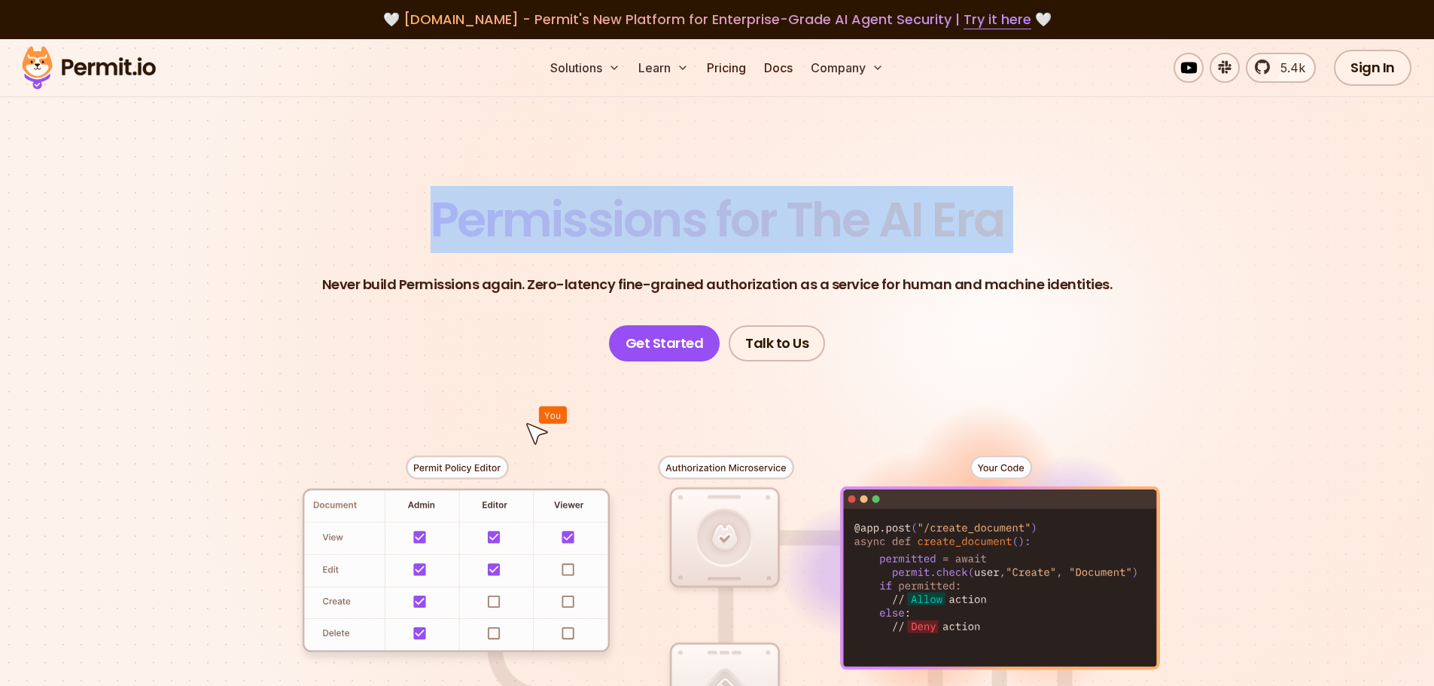
drag, startPoint x: 998, startPoint y: 221, endPoint x: 540, endPoint y: 222, distance: 457.8
click at [540, 222] on span "Permissions for The AI Era" at bounding box center [718, 219] width 574 height 67
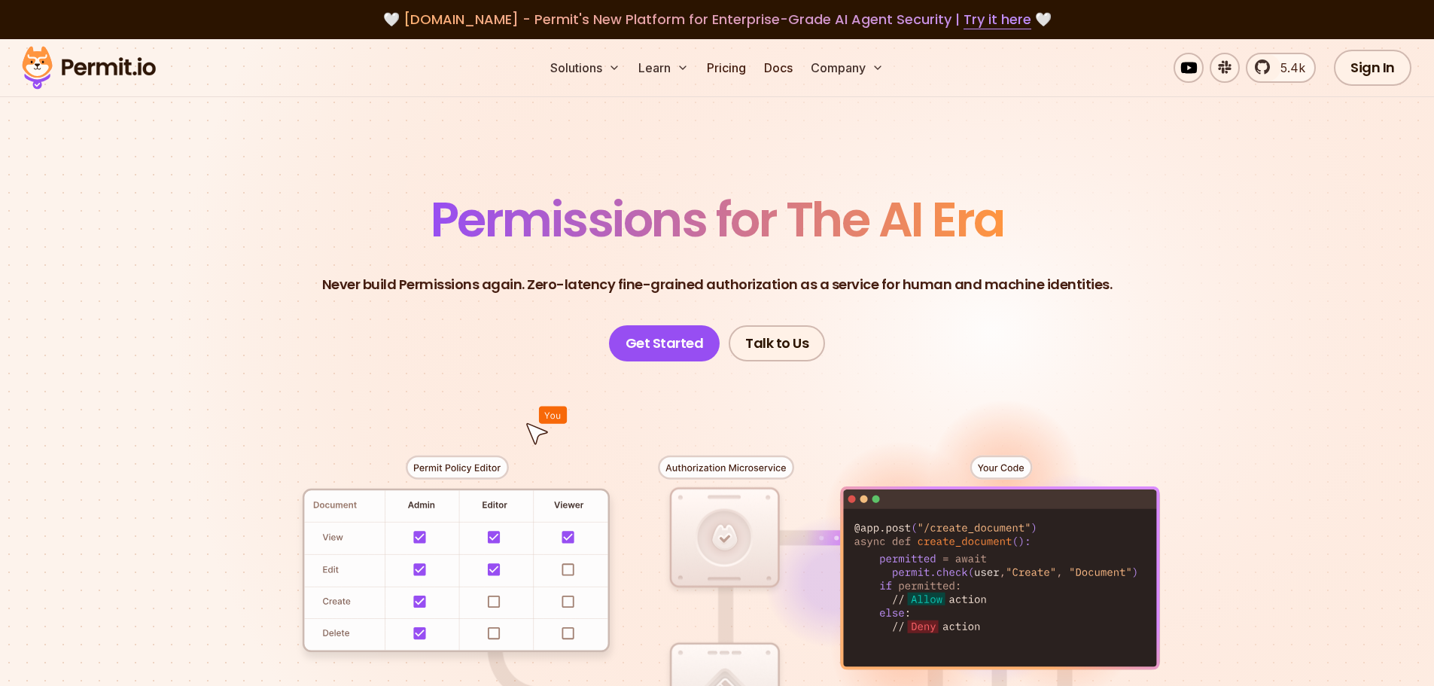
click at [346, 280] on p "Never build Permissions again. Zero-latency fine-grained authorization as a ser…" at bounding box center [717, 284] width 791 height 21
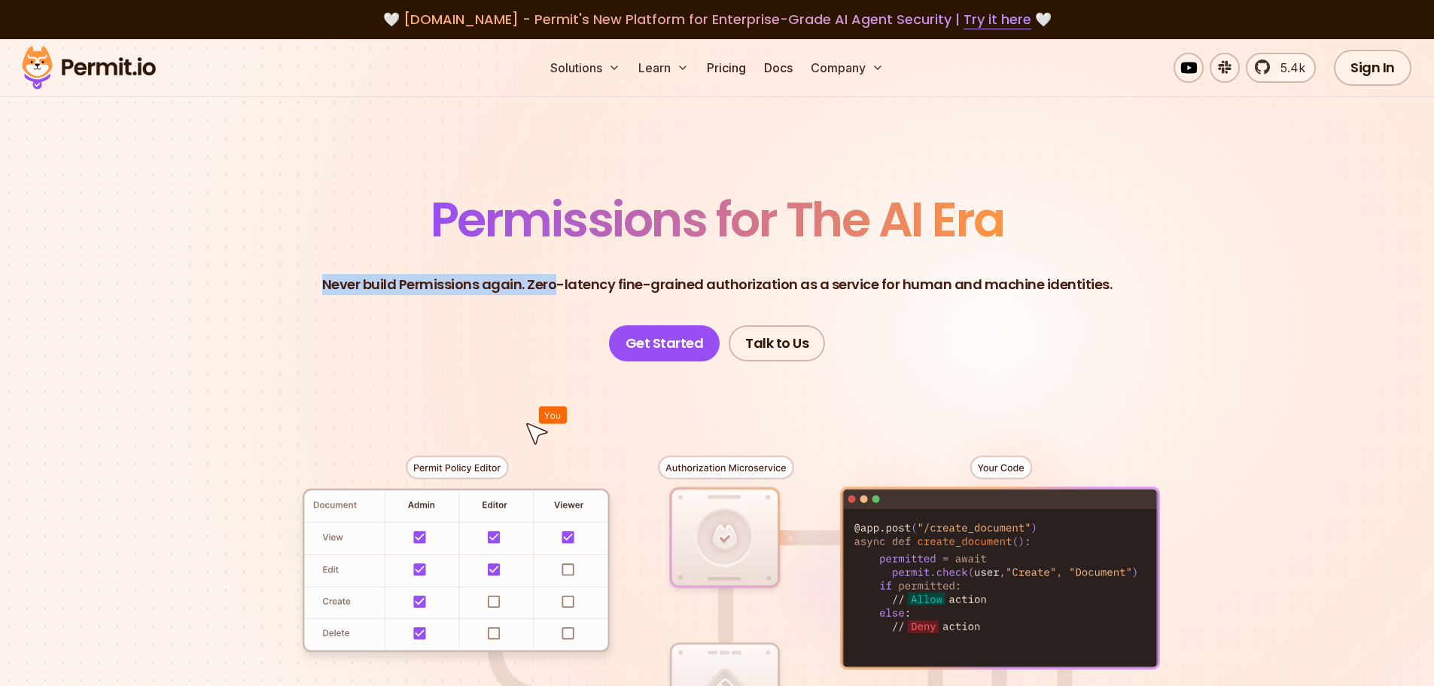
drag, startPoint x: 346, startPoint y: 280, endPoint x: 532, endPoint y: 282, distance: 186.7
click at [532, 282] on p "Never build Permissions again. Zero-latency fine-grained authorization as a ser…" at bounding box center [717, 284] width 791 height 21
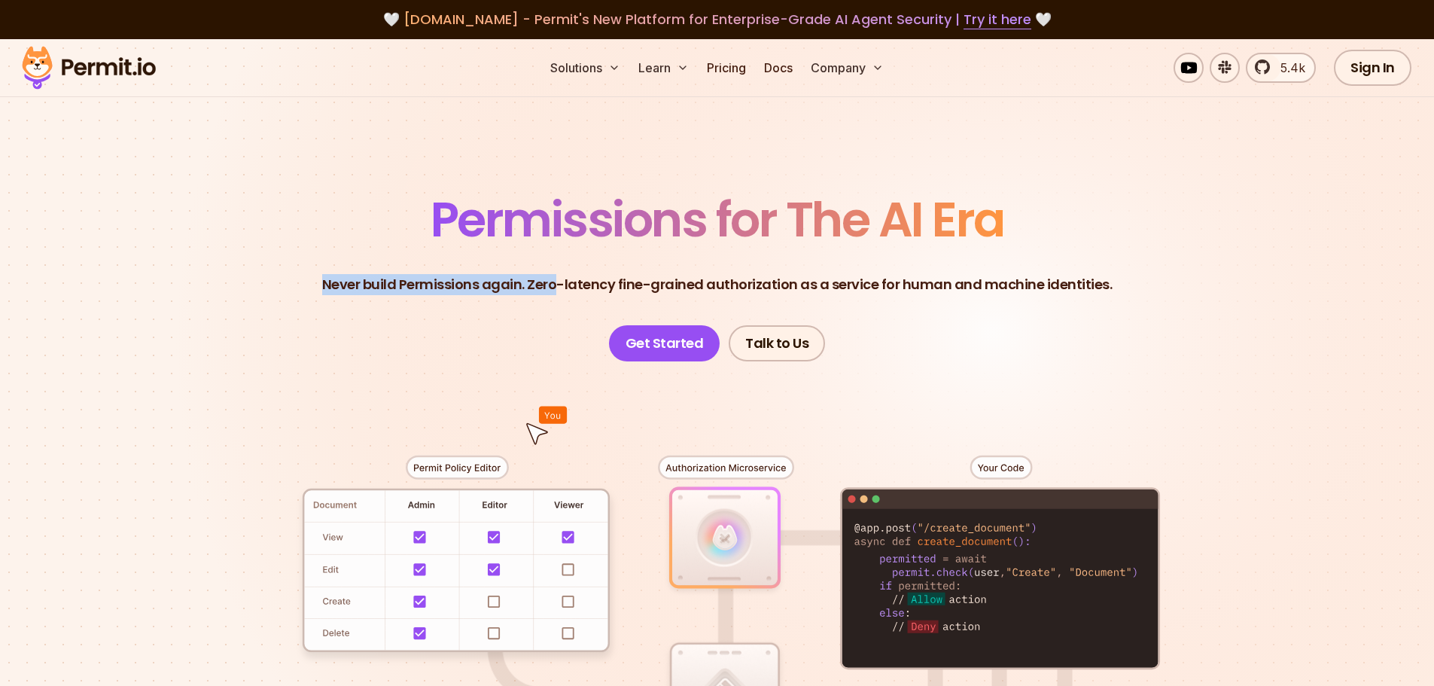
click at [502, 288] on p "Never build Permissions again. Zero-latency fine-grained authorization as a ser…" at bounding box center [717, 284] width 791 height 21
drag, startPoint x: 502, startPoint y: 288, endPoint x: 370, endPoint y: 297, distance: 132.8
click at [370, 297] on header "Permissions for The AI Era Never build Permissions again. Zero-latency fine-gra…" at bounding box center [717, 279] width 1054 height 166
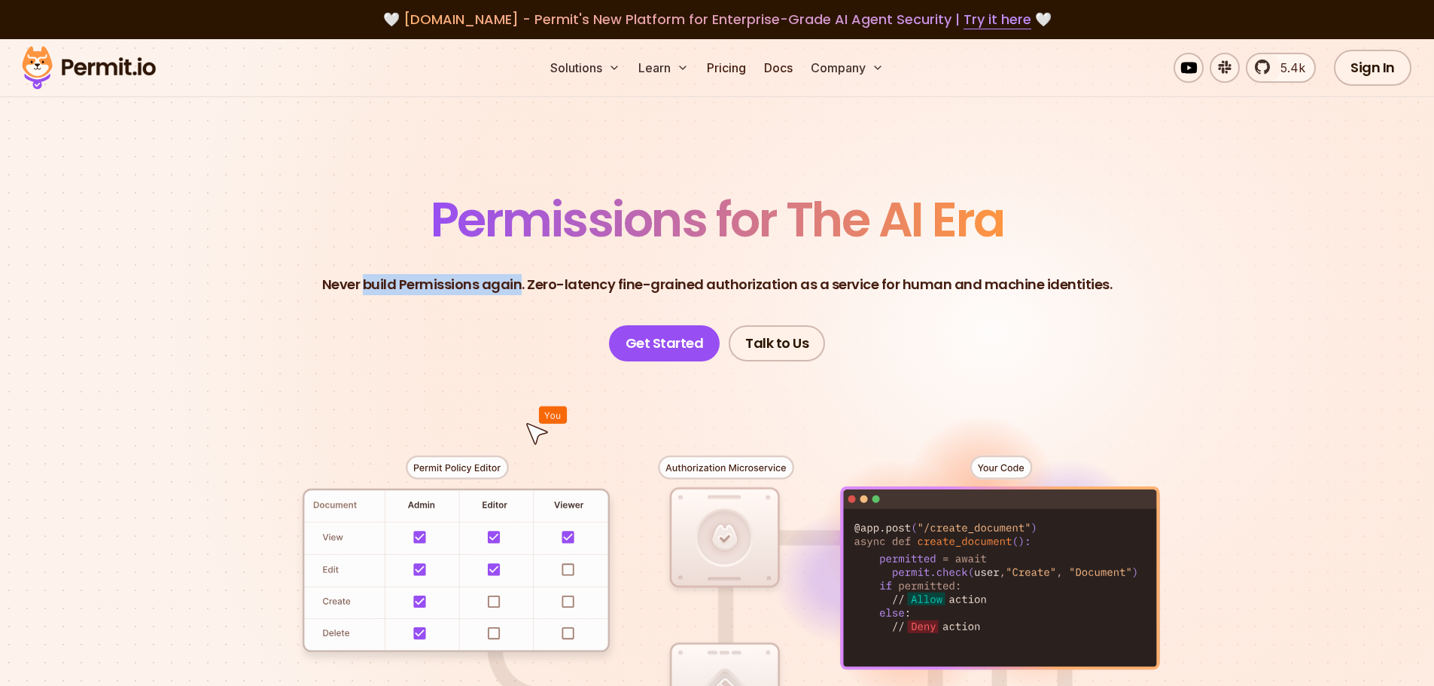
click at [542, 290] on p "Never build Permissions again. Zero-latency fine-grained authorization as a ser…" at bounding box center [717, 284] width 791 height 21
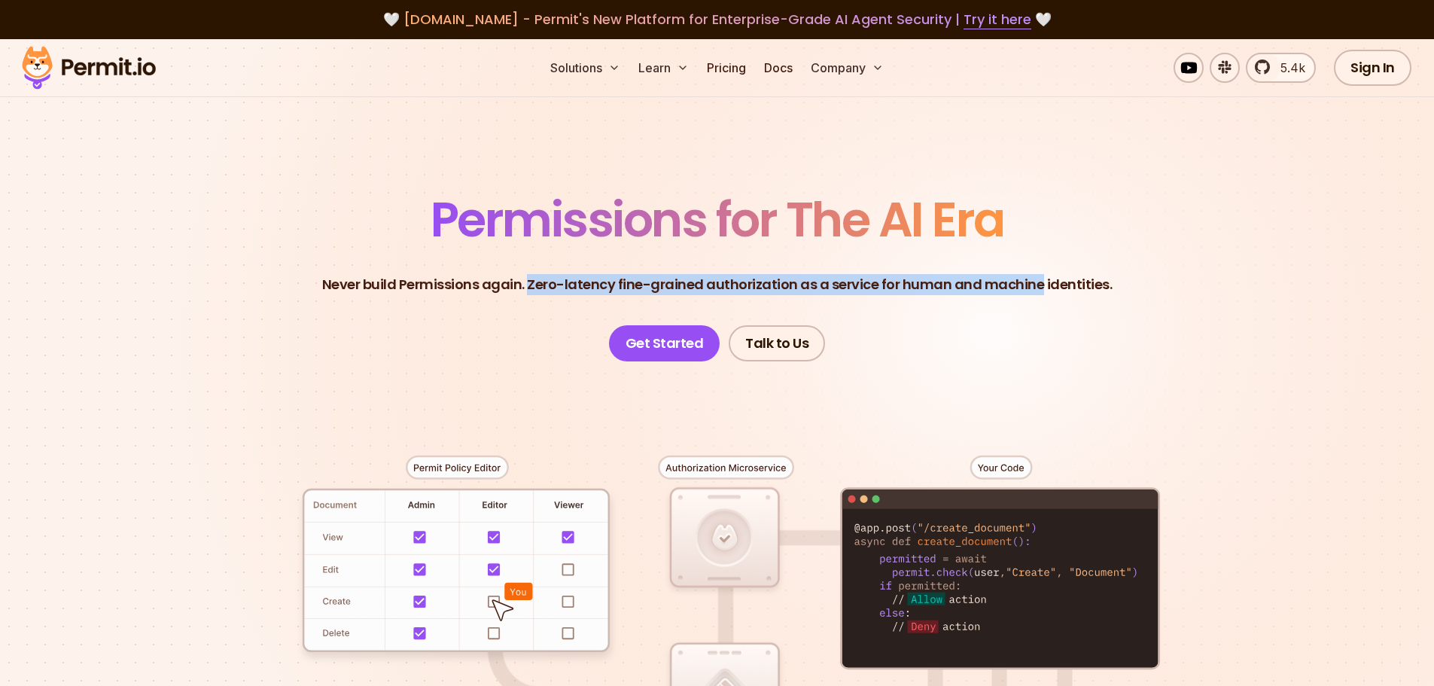
drag, startPoint x: 542, startPoint y: 290, endPoint x: 1051, endPoint y: 286, distance: 509.0
click at [1051, 286] on p "Never build Permissions again. Zero-latency fine-grained authorization as a ser…" at bounding box center [717, 284] width 791 height 21
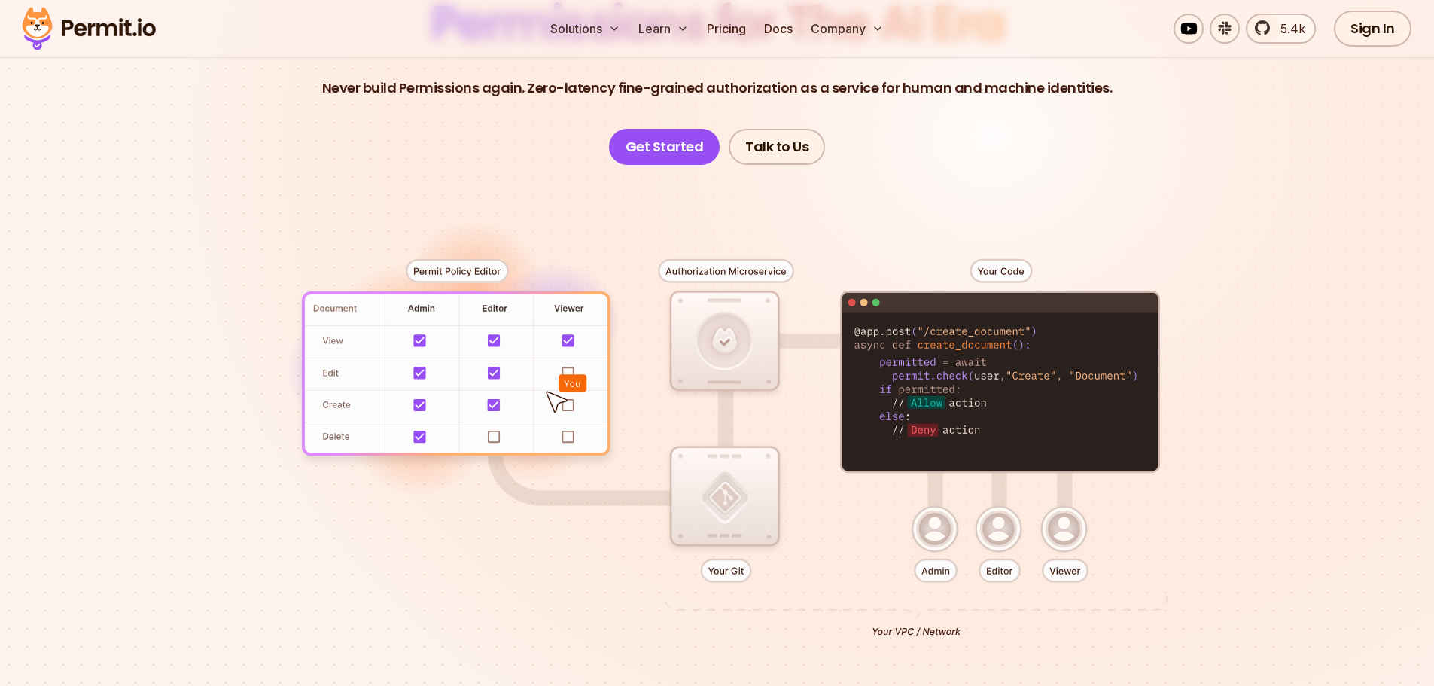
scroll to position [226, 0]
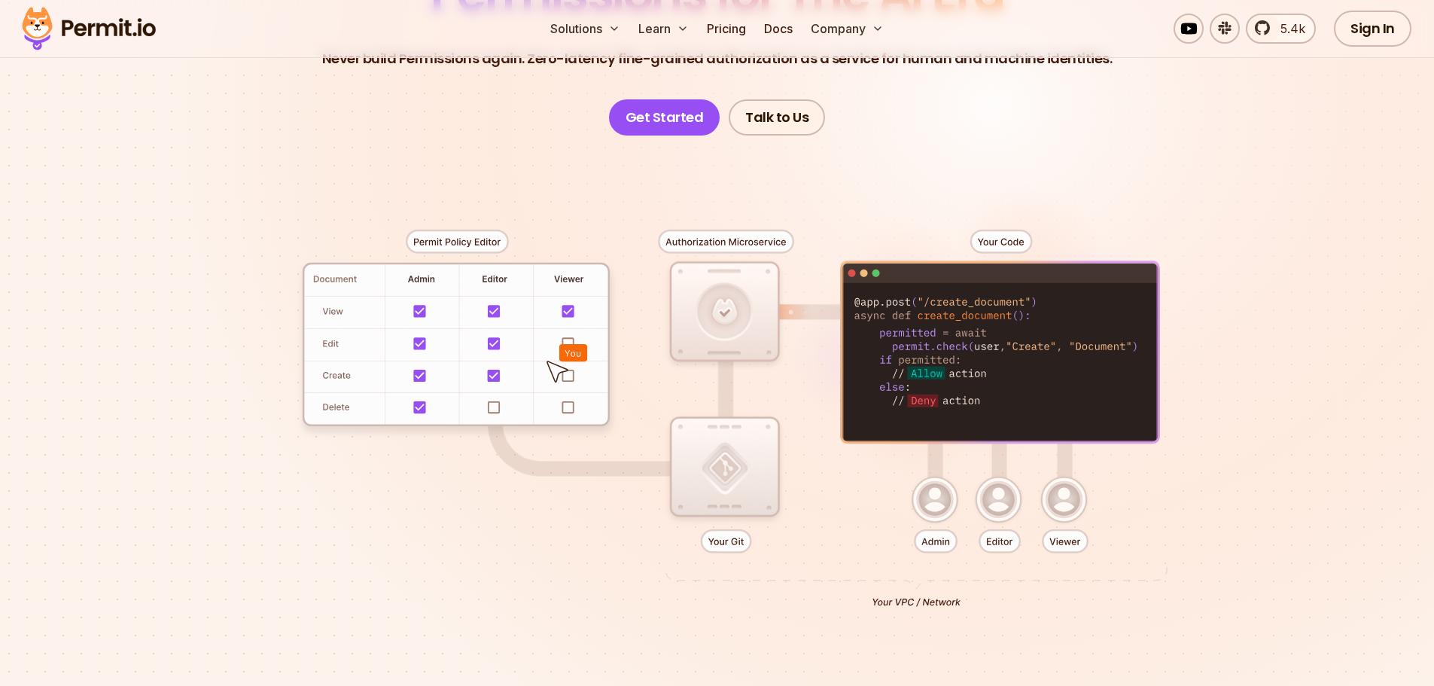
click at [944, 409] on div at bounding box center [717, 413] width 1054 height 554
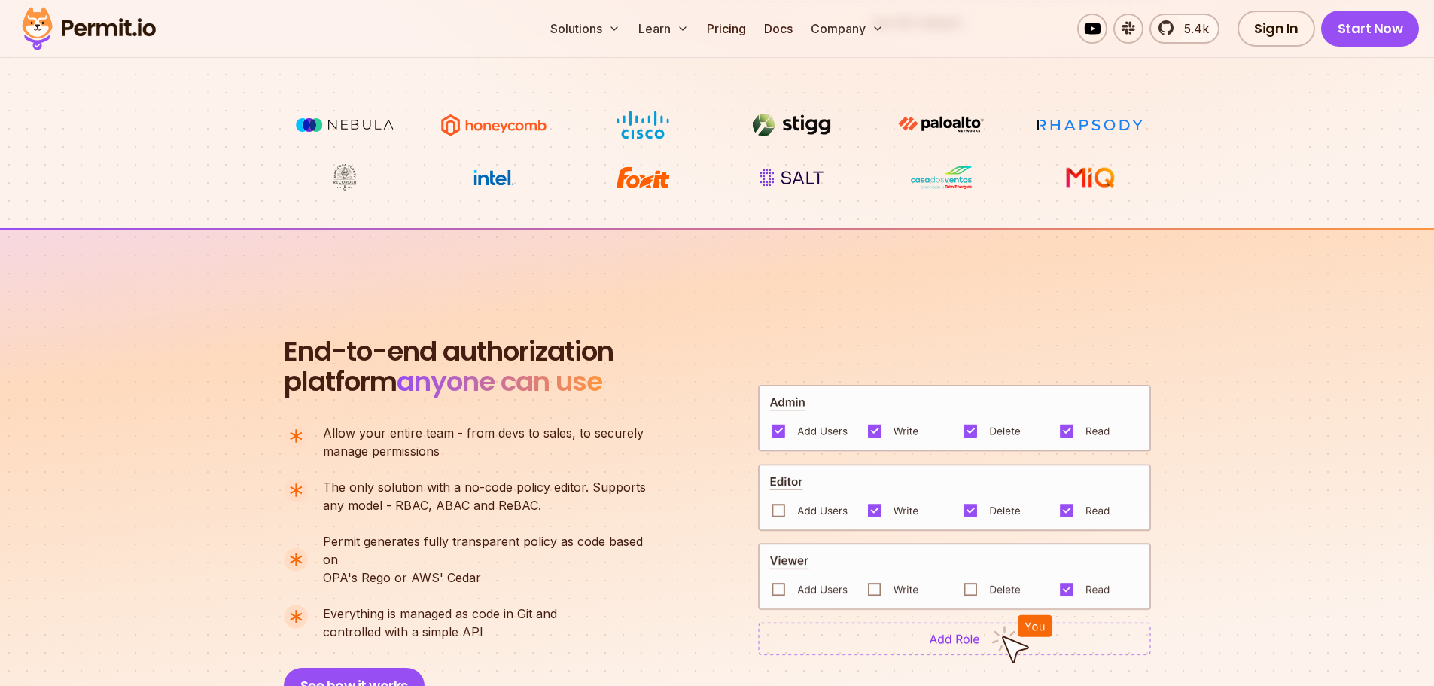
scroll to position [753, 0]
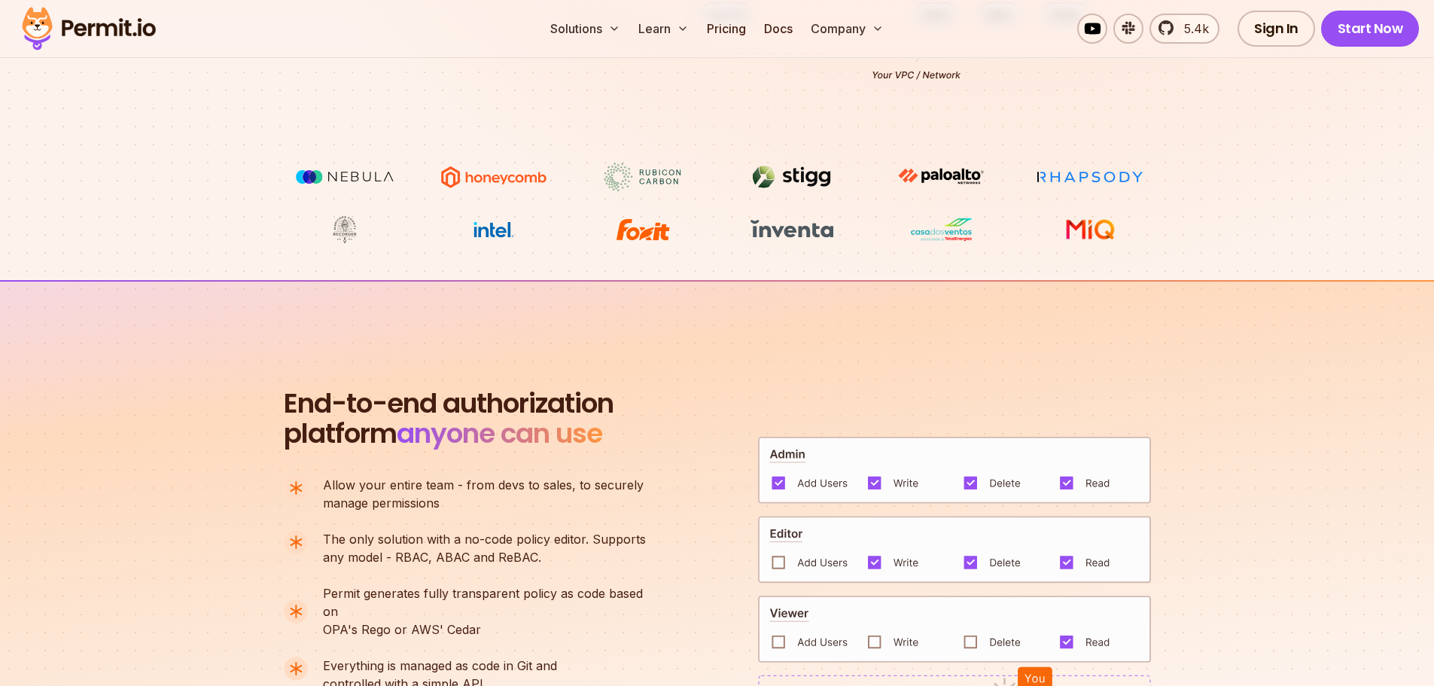
click at [320, 410] on span "End-to-end authorization" at bounding box center [449, 403] width 330 height 30
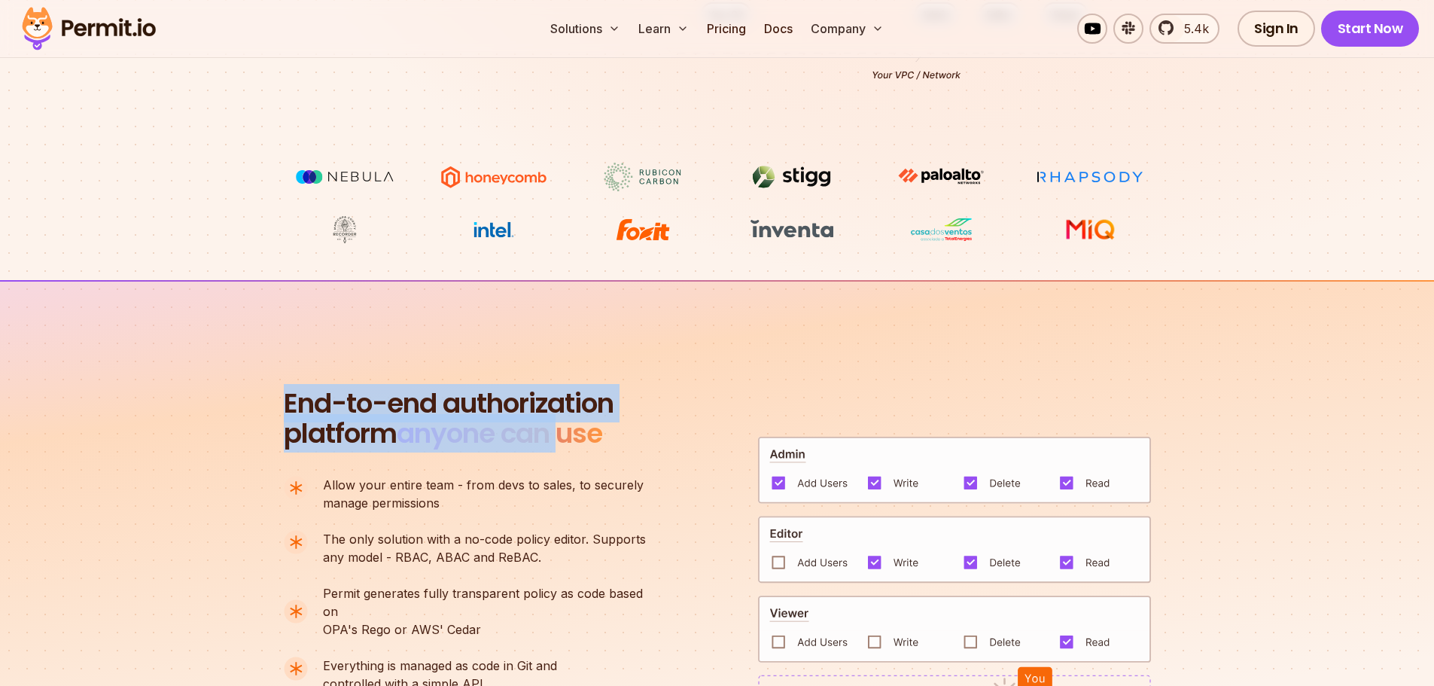
drag, startPoint x: 320, startPoint y: 410, endPoint x: 577, endPoint y: 435, distance: 258.8
click at [577, 435] on h2 "End-to-end authorization platform anyone can use" at bounding box center [449, 418] width 330 height 60
click at [577, 435] on span "anyone can use" at bounding box center [500, 433] width 206 height 38
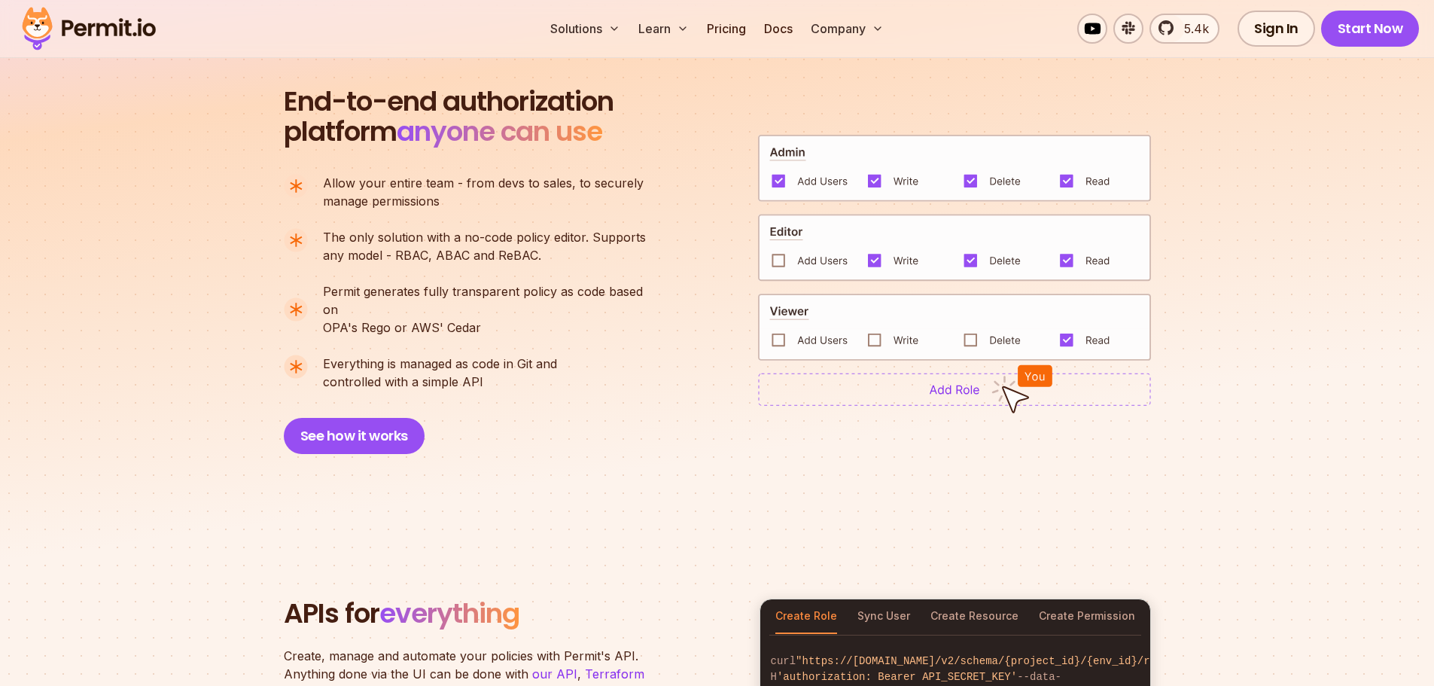
scroll to position [1054, 0]
click at [888, 382] on img at bounding box center [954, 389] width 393 height 33
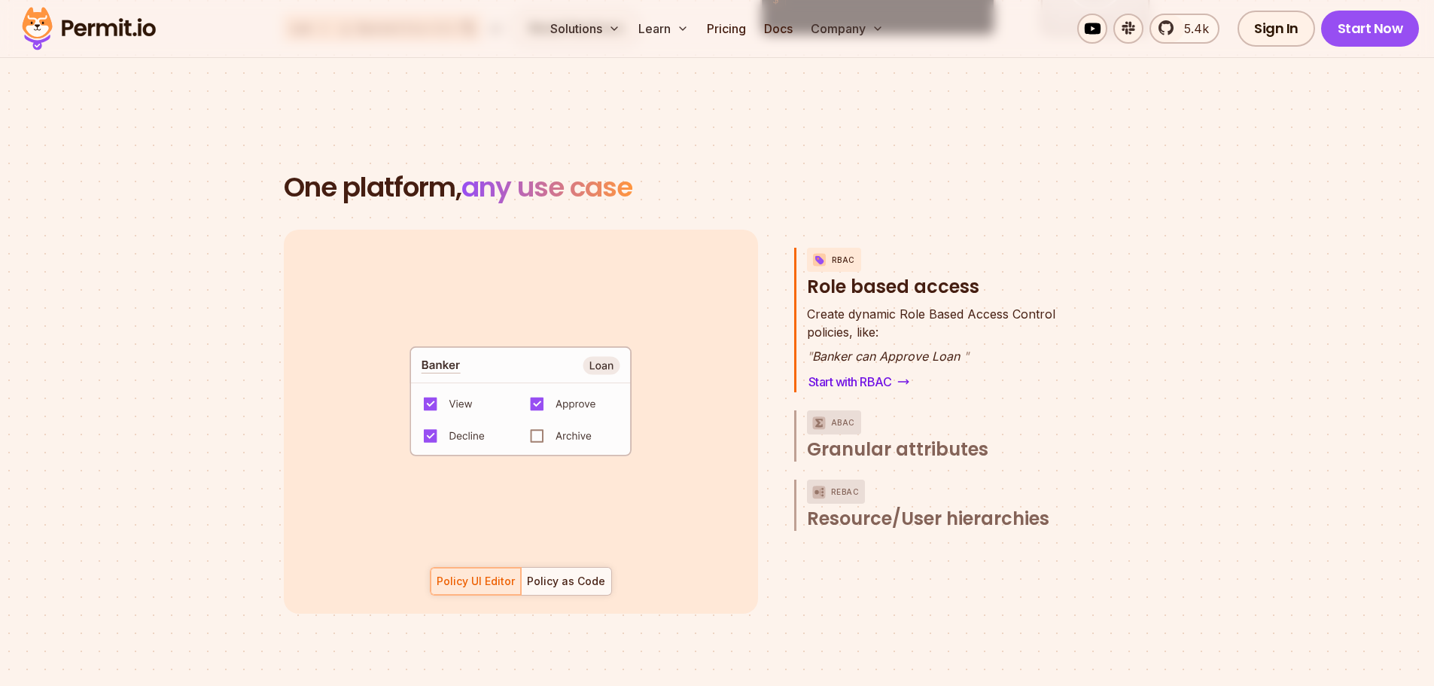
scroll to position [2108, 0]
